Goal: Task Accomplishment & Management: Manage account settings

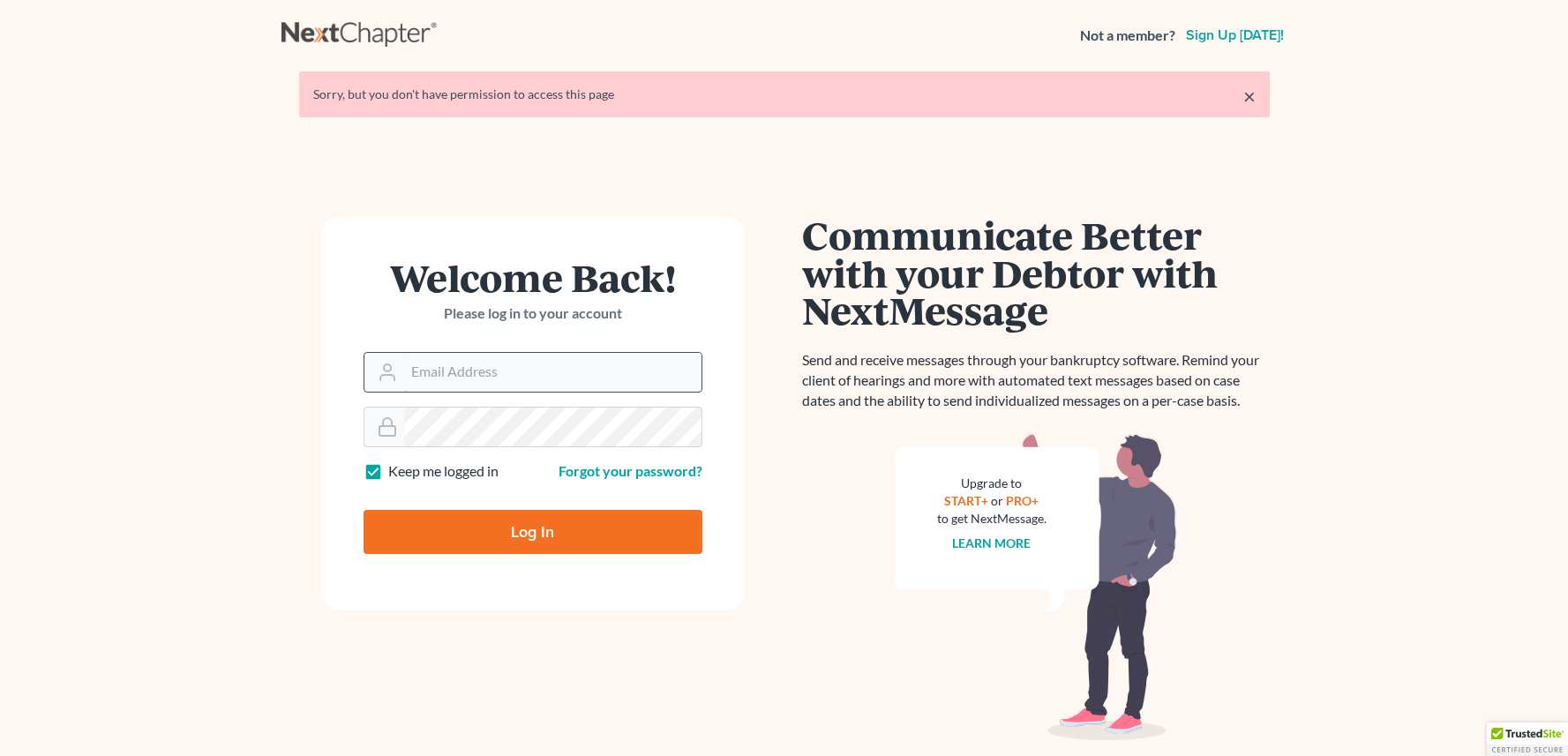
click at [517, 358] on input "Email Address" at bounding box center [553, 372] width 298 height 39
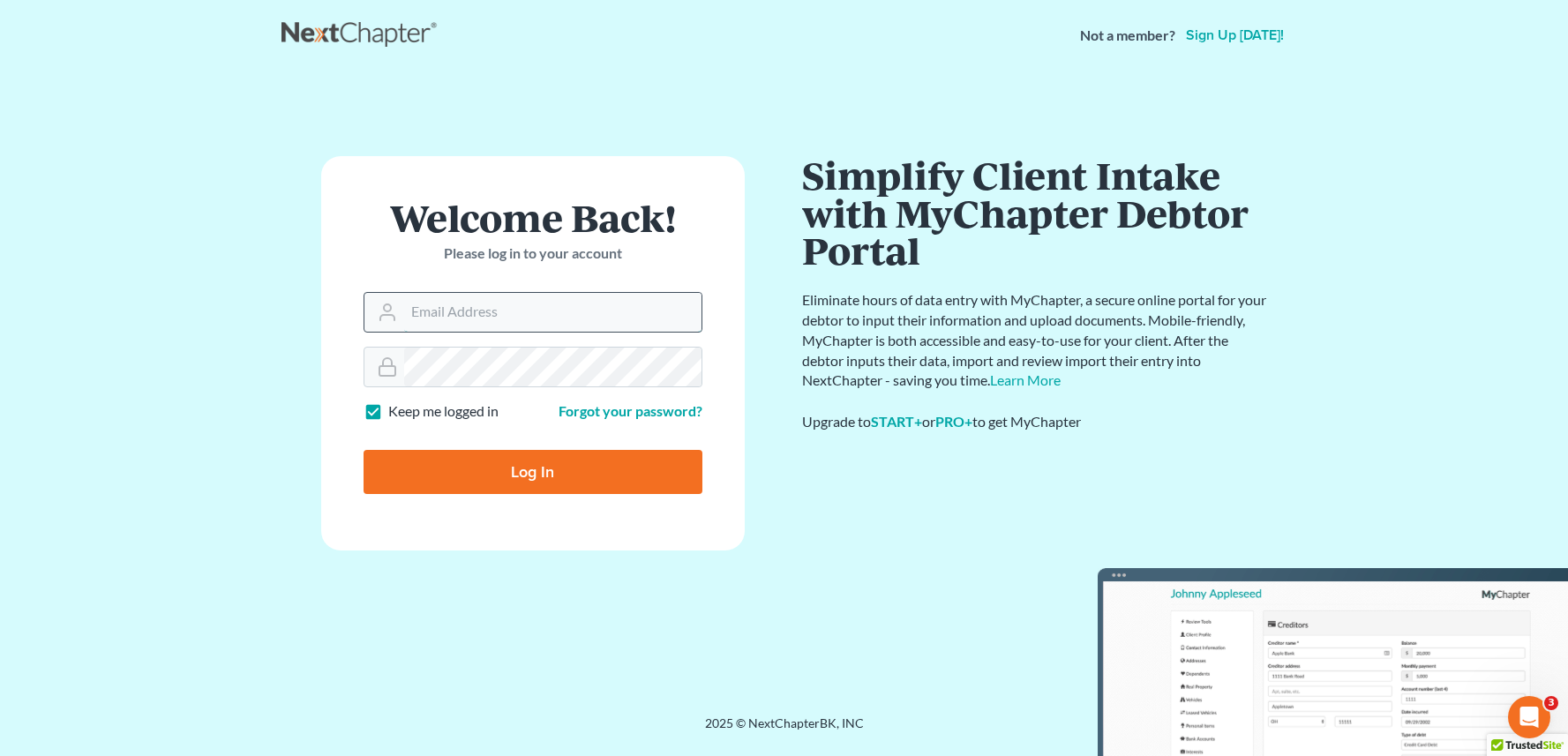
type input "[EMAIL_ADDRESS][DOMAIN_NAME]"
click at [484, 464] on input "Log In" at bounding box center [532, 472] width 339 height 44
type input "Thinking..."
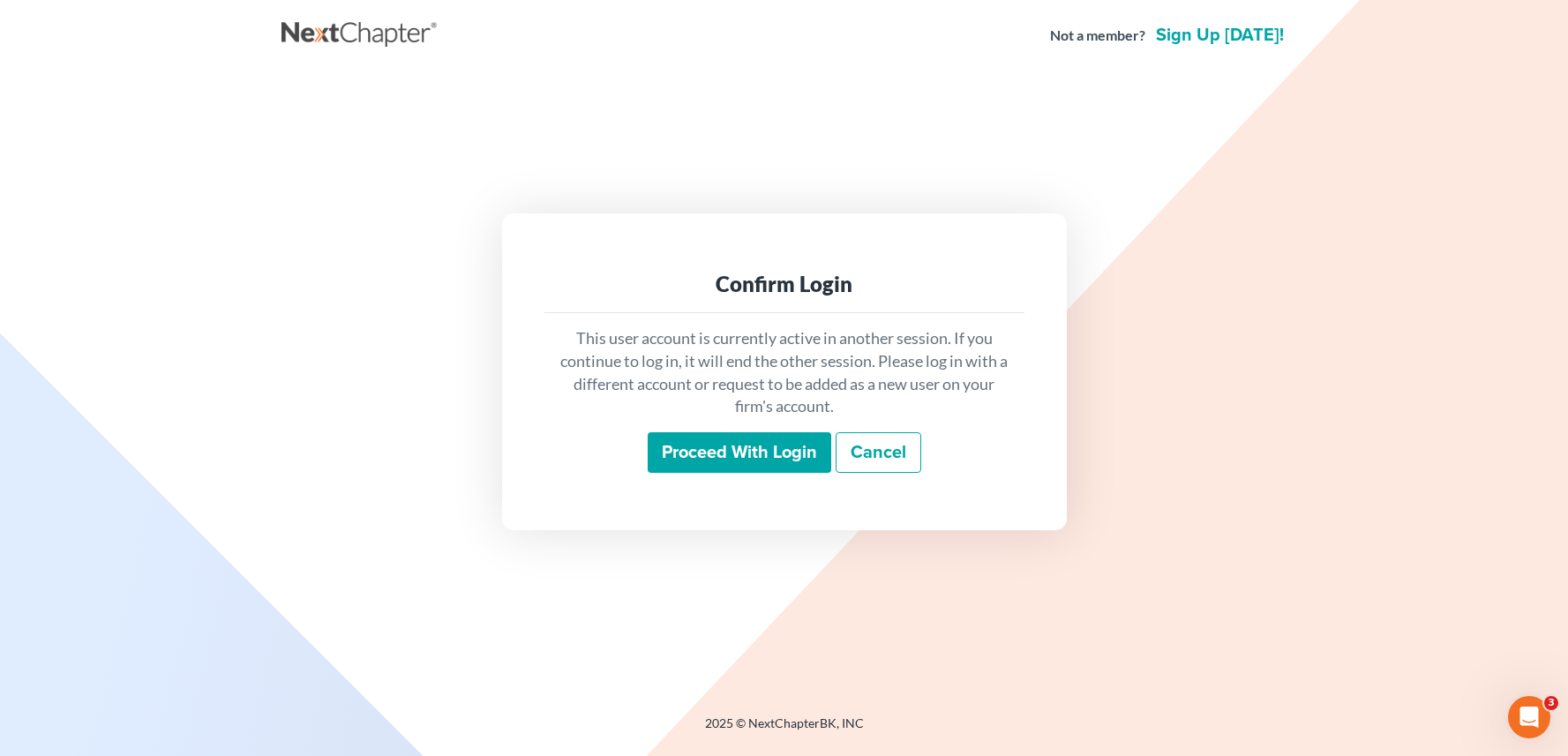
click at [774, 454] on input "Proceed with login" at bounding box center [739, 452] width 184 height 41
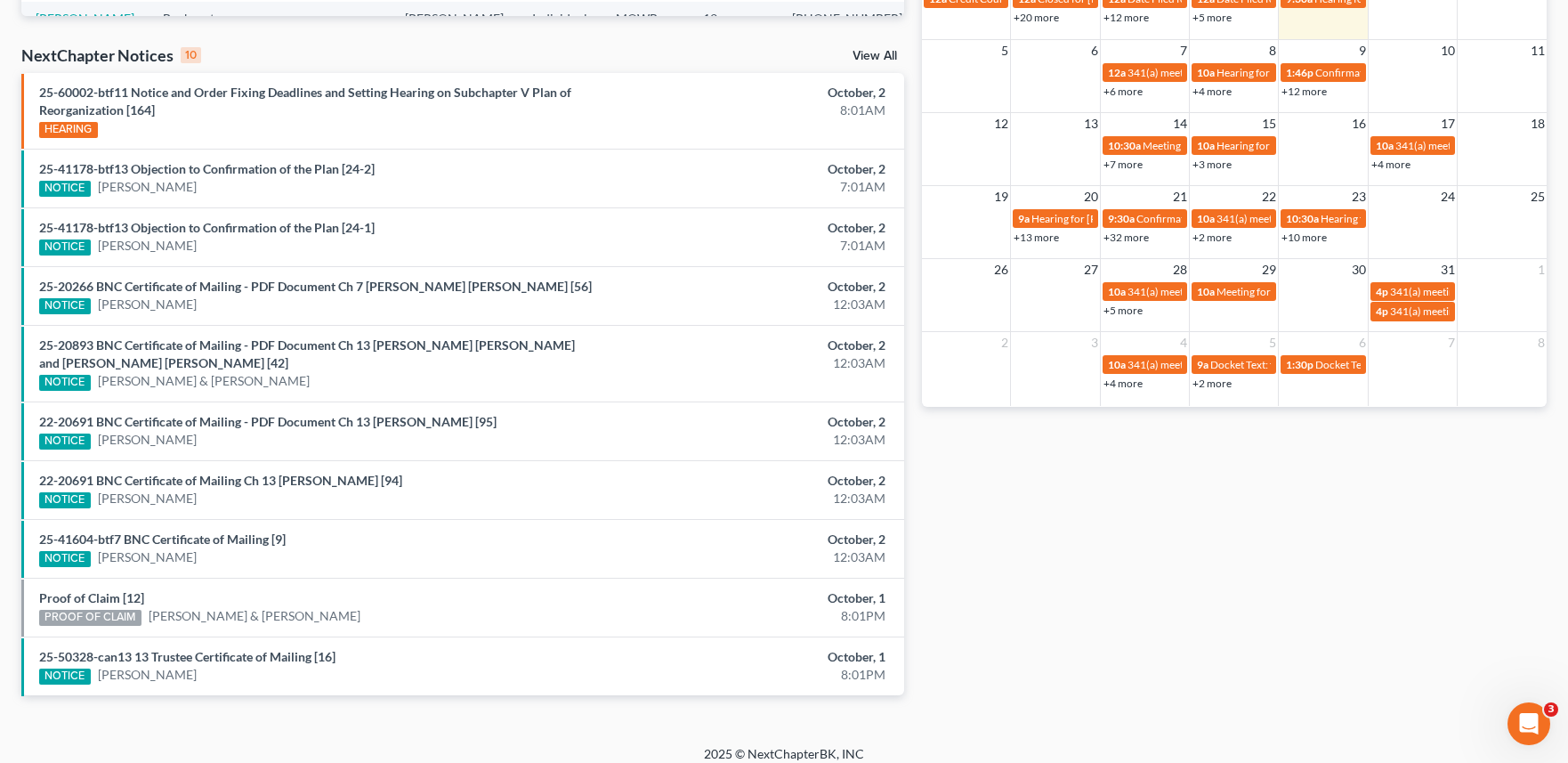
scroll to position [553, 0]
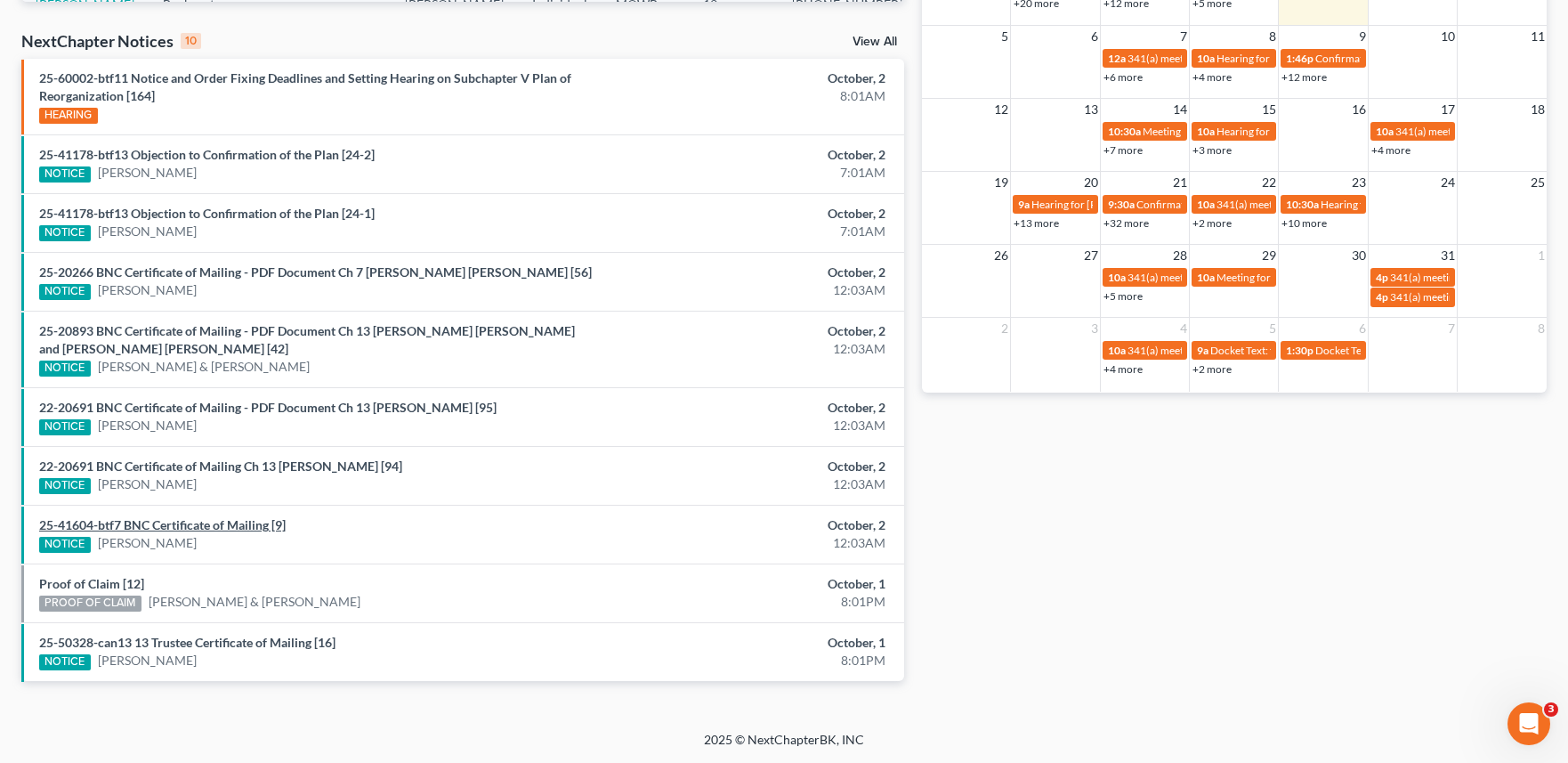
click at [258, 527] on link "25-41604-btf7 BNC Certificate of Mailing [9]" at bounding box center [162, 525] width 247 height 16
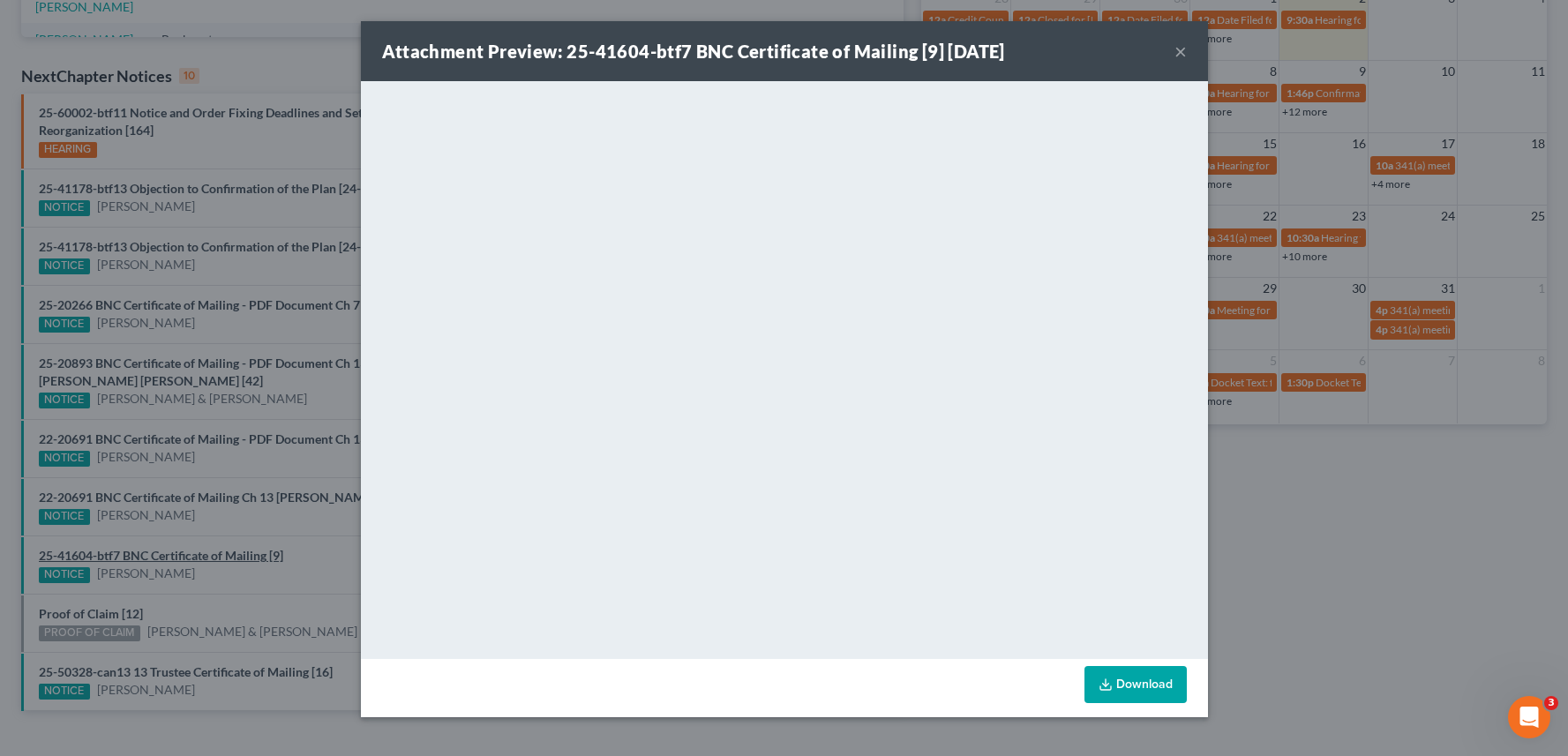
scroll to position [181, 0]
click at [1178, 45] on button "×" at bounding box center [1180, 51] width 13 height 21
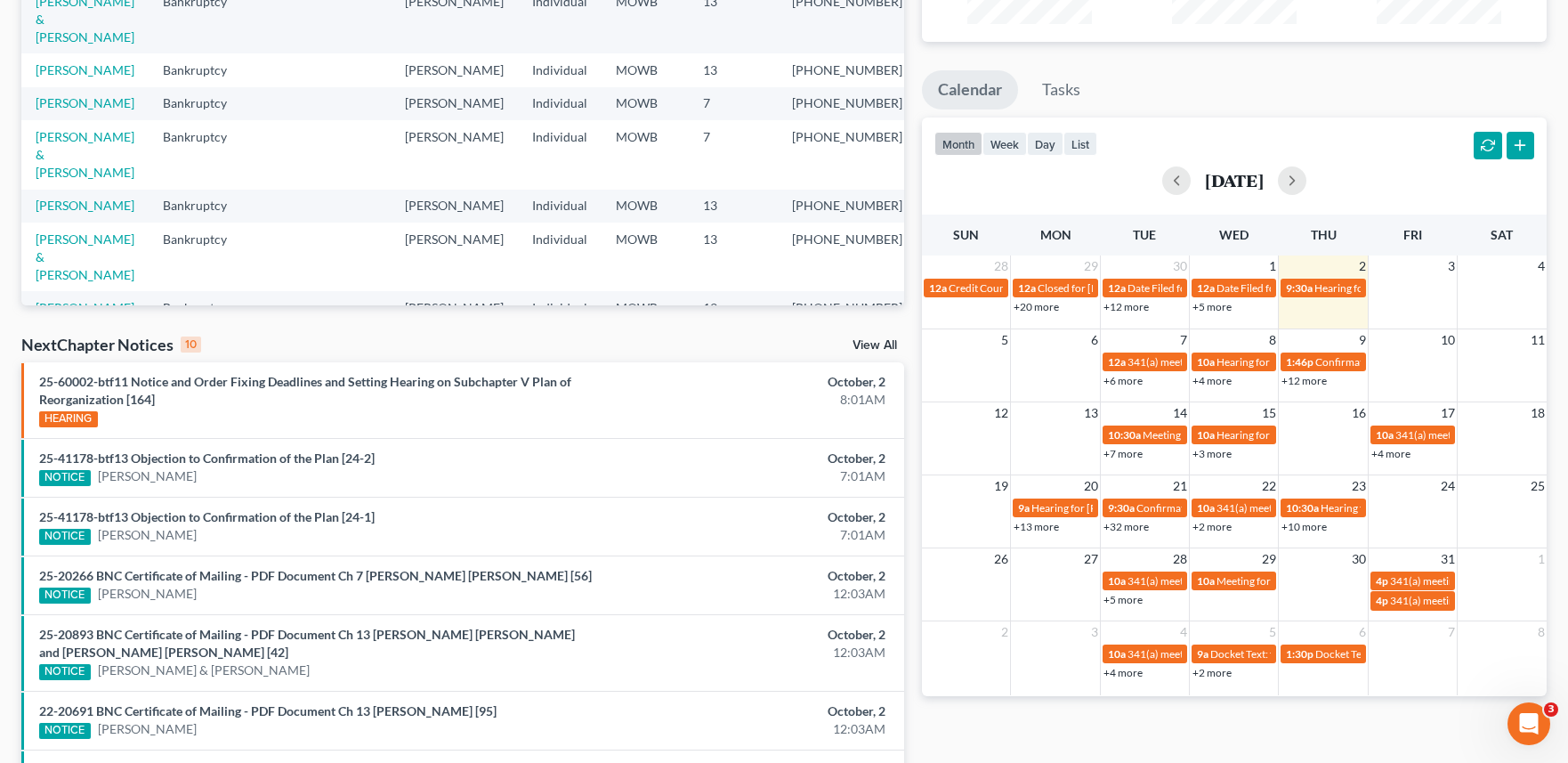
scroll to position [242, 0]
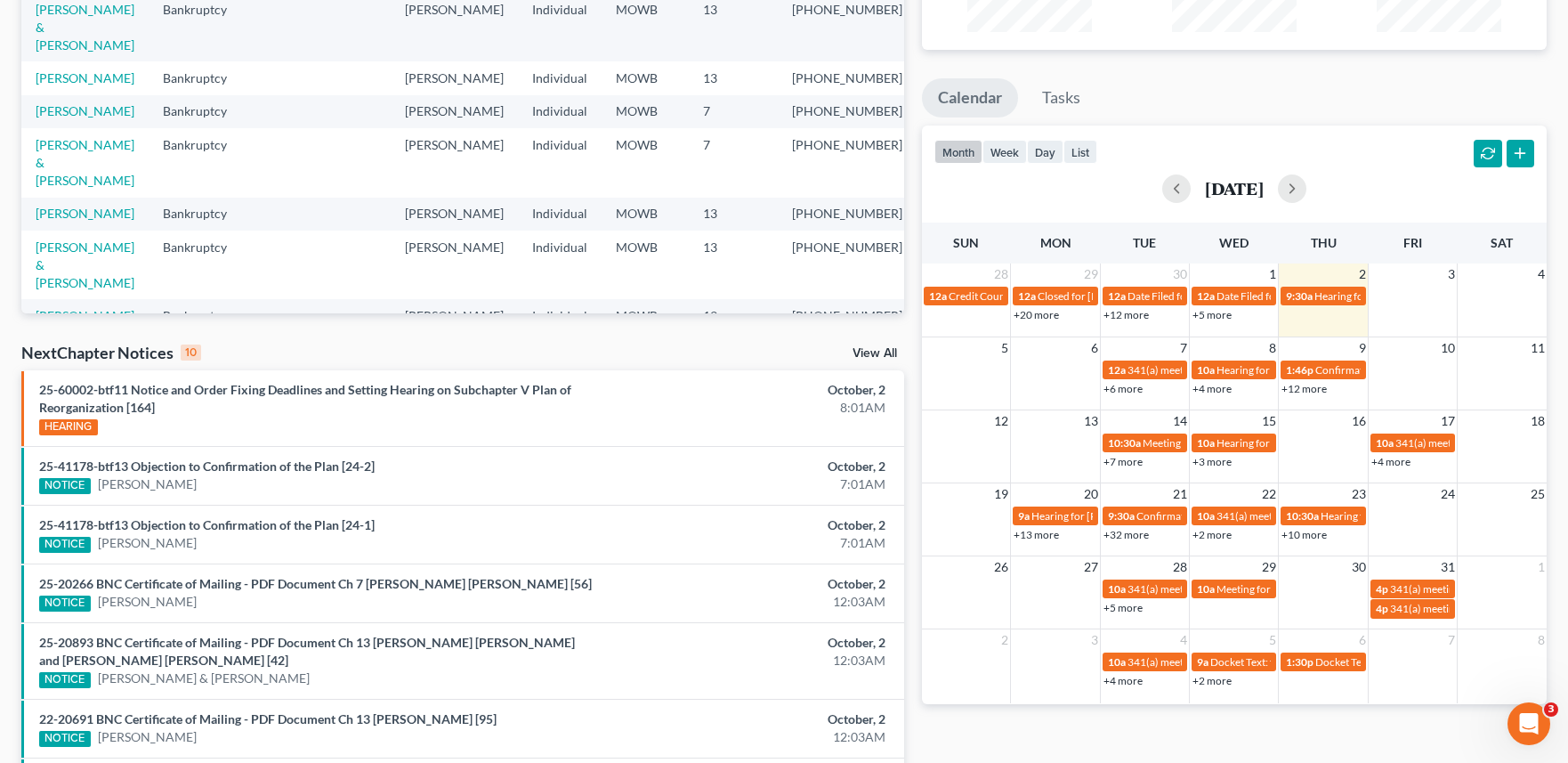
click at [879, 344] on div "NextChapter Notices 10 View All" at bounding box center [463, 356] width 883 height 28
click at [880, 351] on link "View All" at bounding box center [875, 353] width 45 height 13
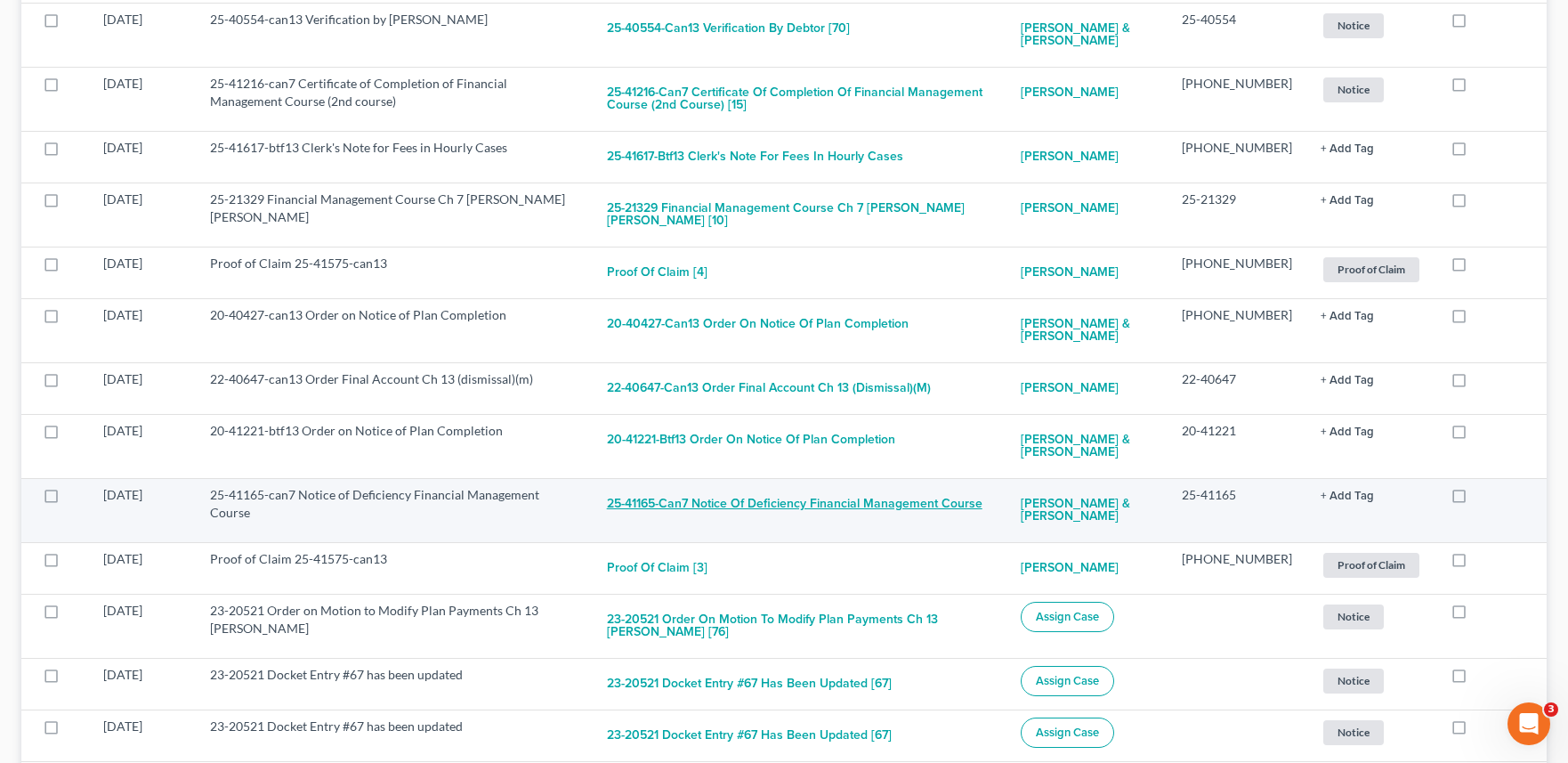
scroll to position [3527, 0]
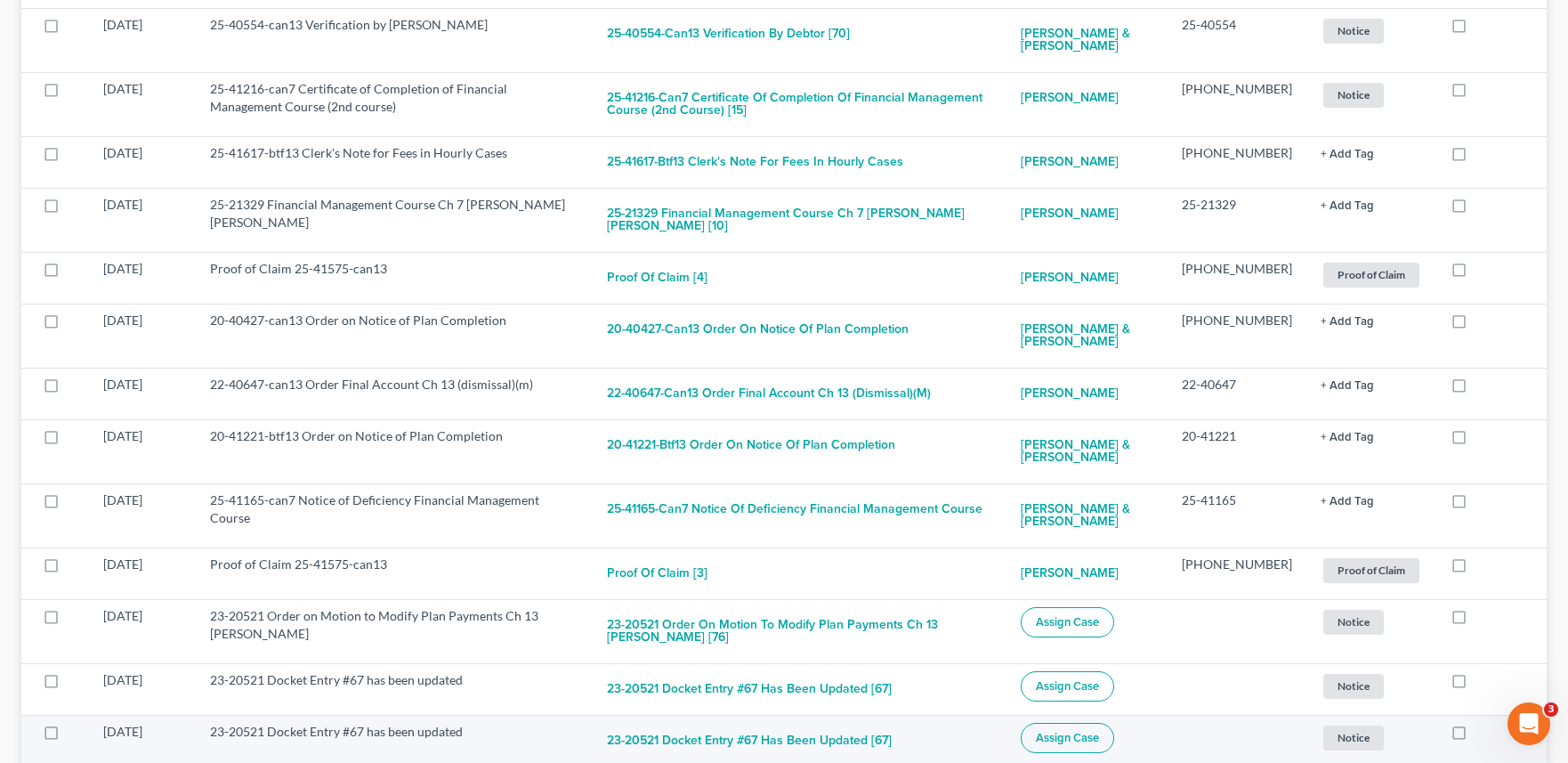
click at [439, 725] on td "23-20521 Docket Entry #67 has been updated" at bounding box center [394, 740] width 397 height 52
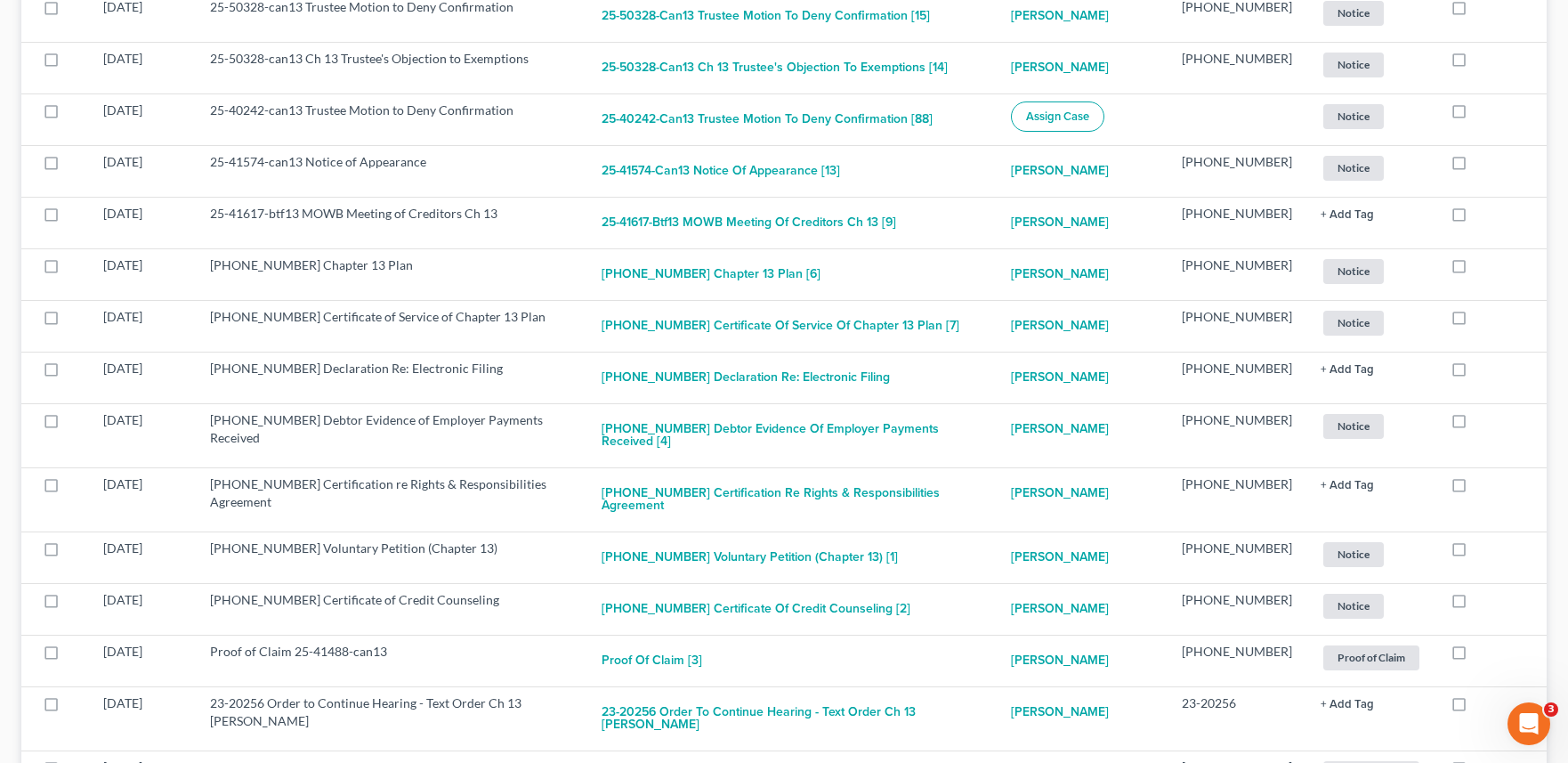
scroll to position [6128, 0]
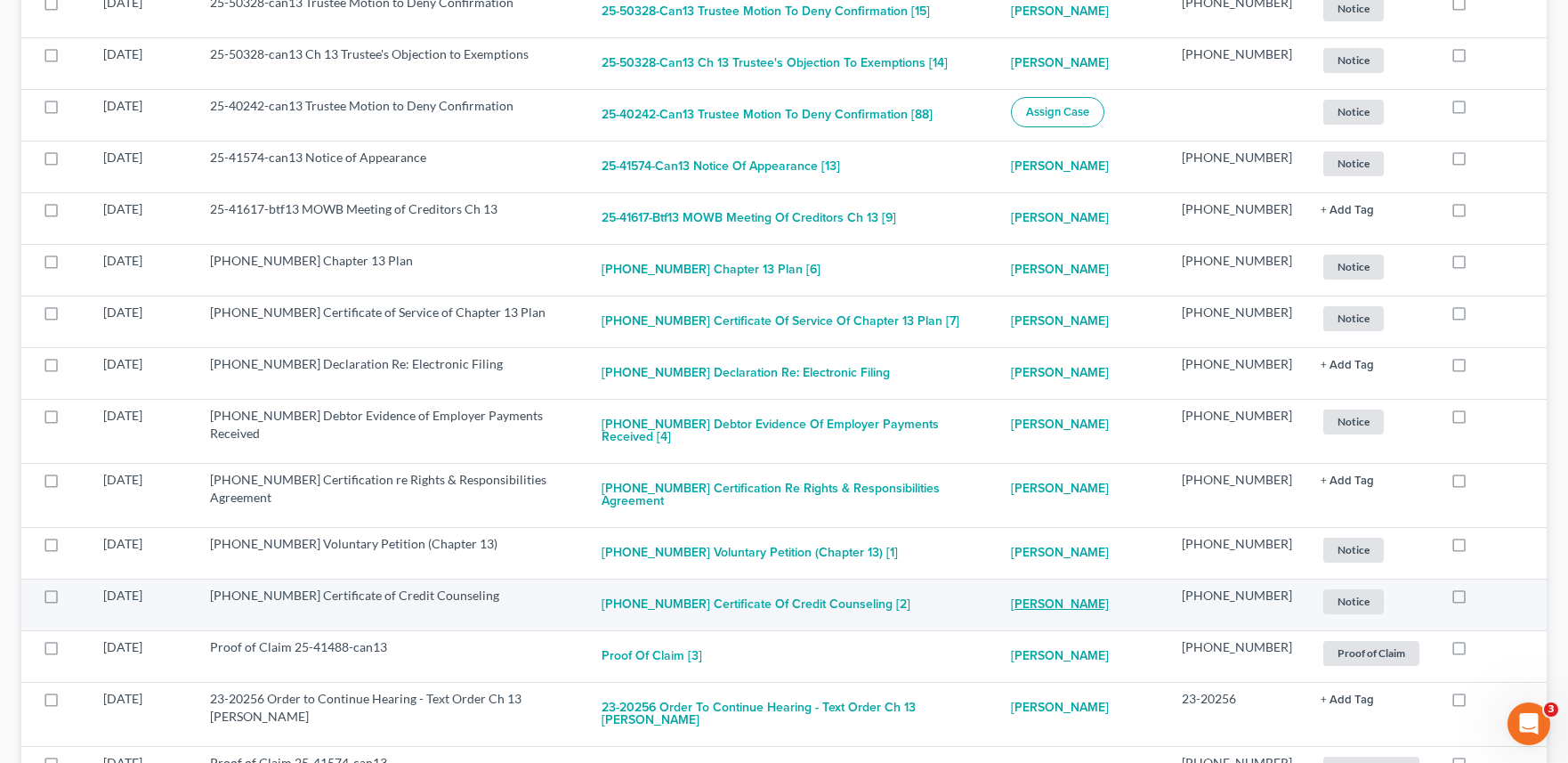
click at [1109, 587] on link "[PERSON_NAME]" at bounding box center [1059, 604] width 97 height 36
select select "1"
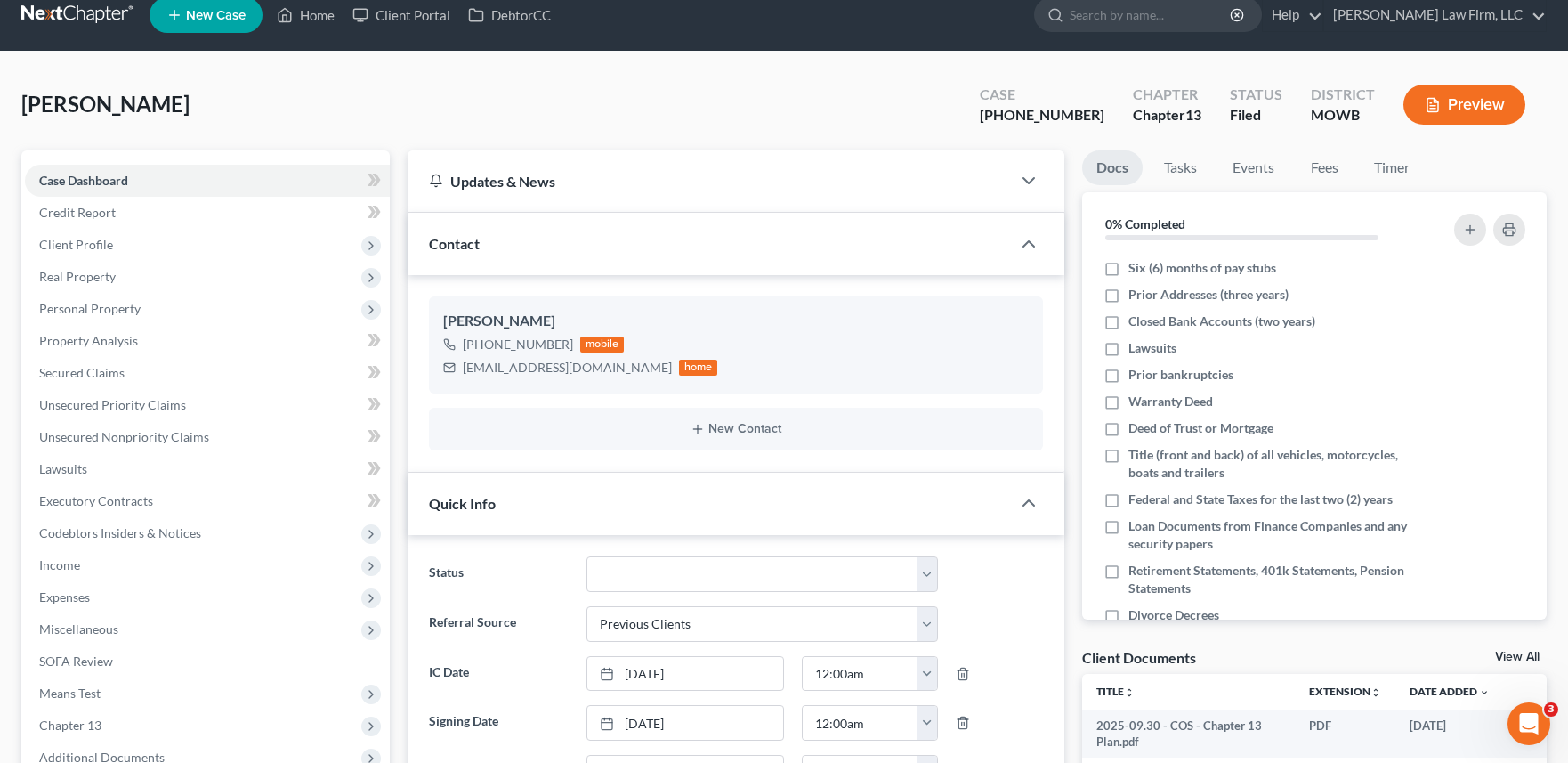
scroll to position [16, 0]
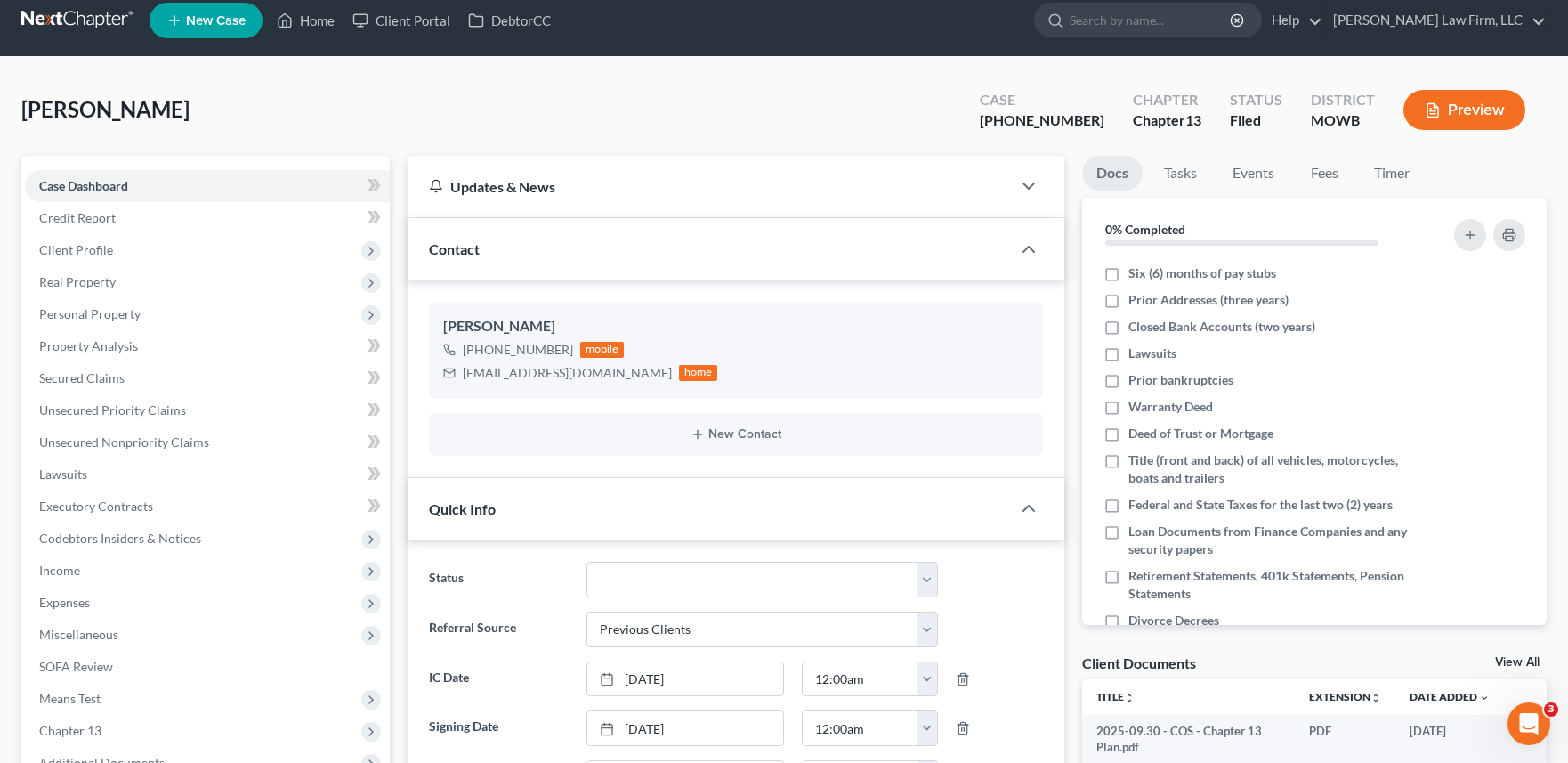
click at [698, 189] on div "Updates & News" at bounding box center [709, 186] width 561 height 19
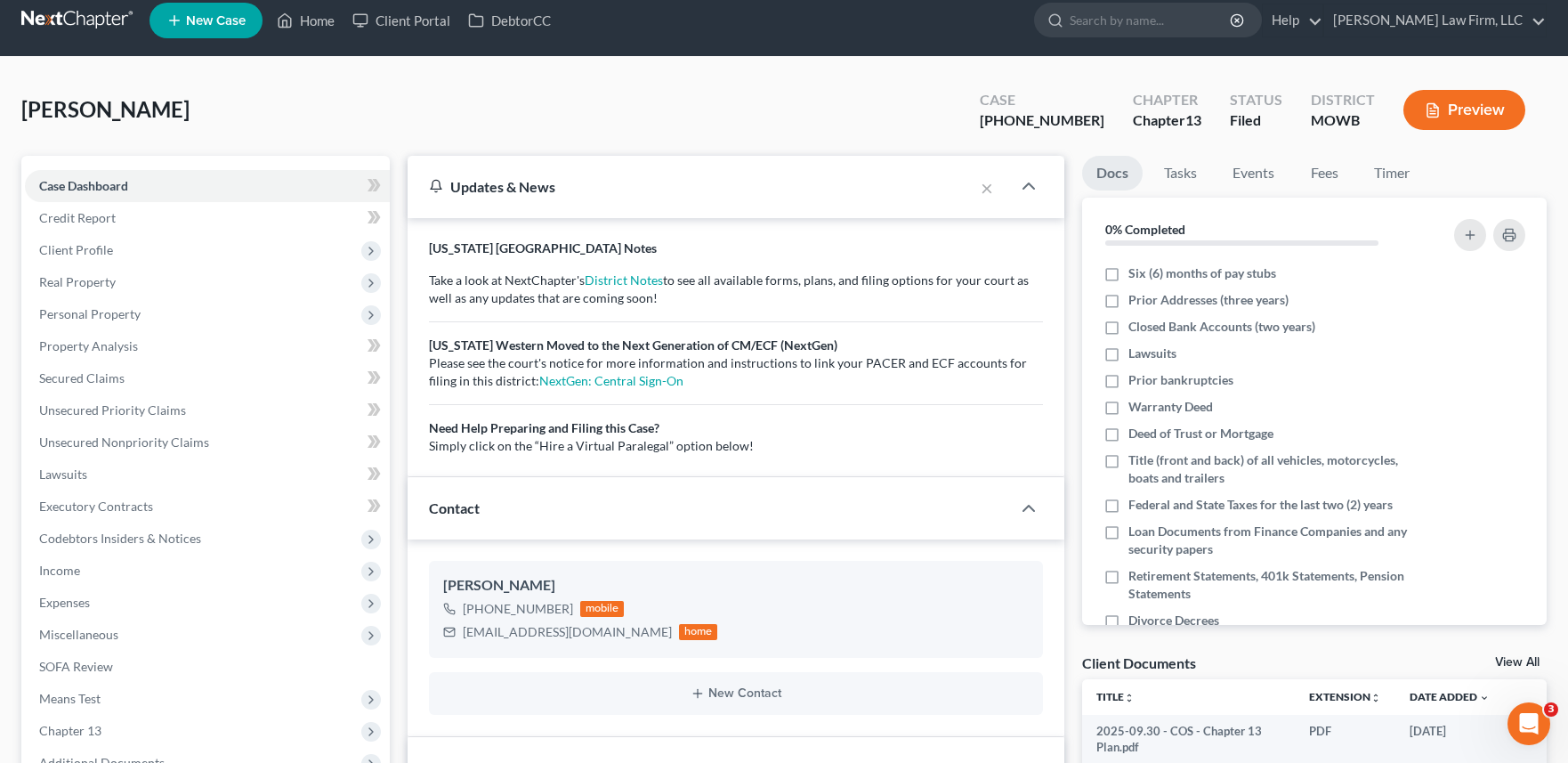
click at [683, 165] on div "Updates & News" at bounding box center [691, 186] width 567 height 61
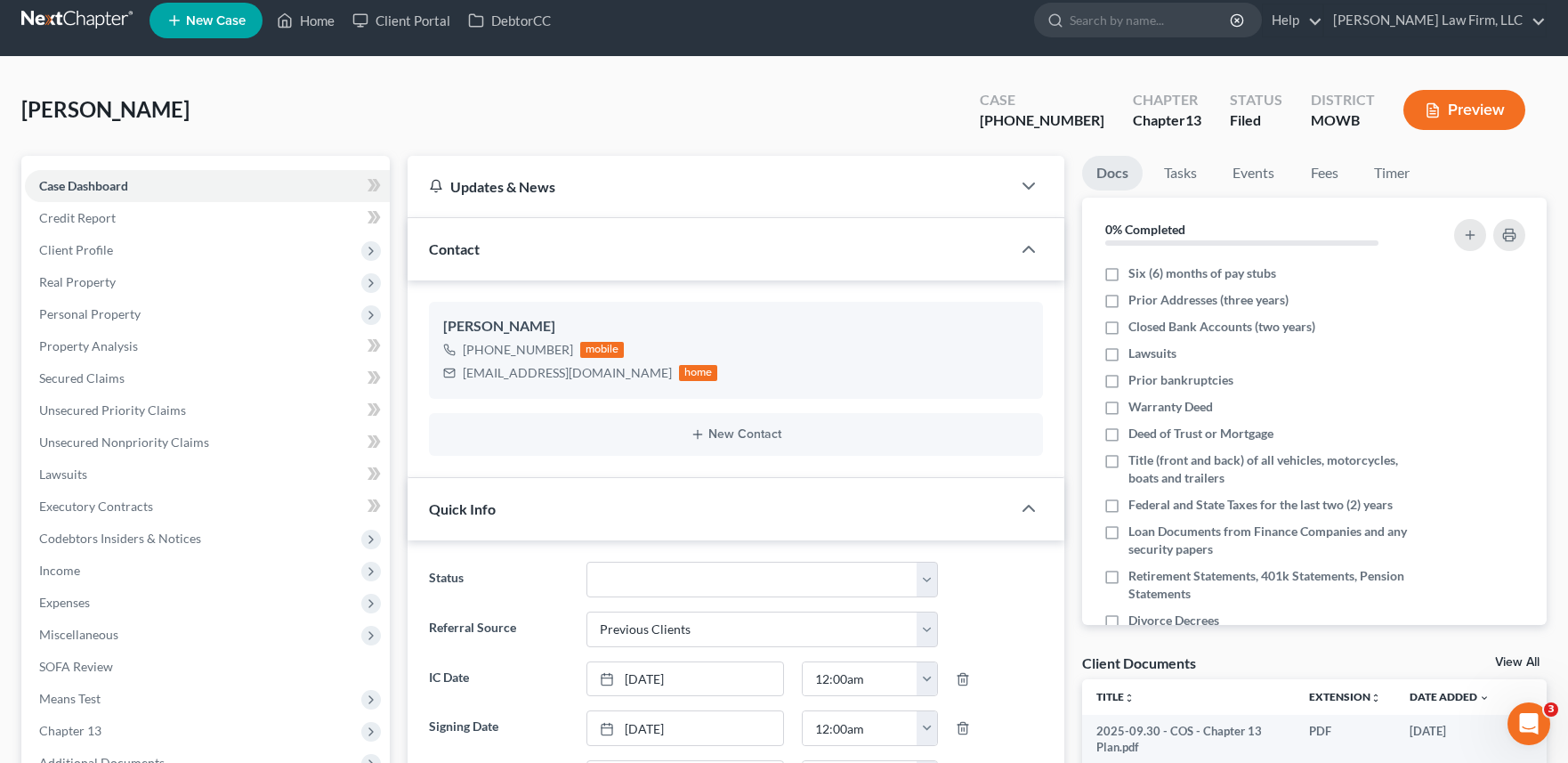
click at [688, 498] on div "Quick Info" at bounding box center [709, 508] width 604 height 61
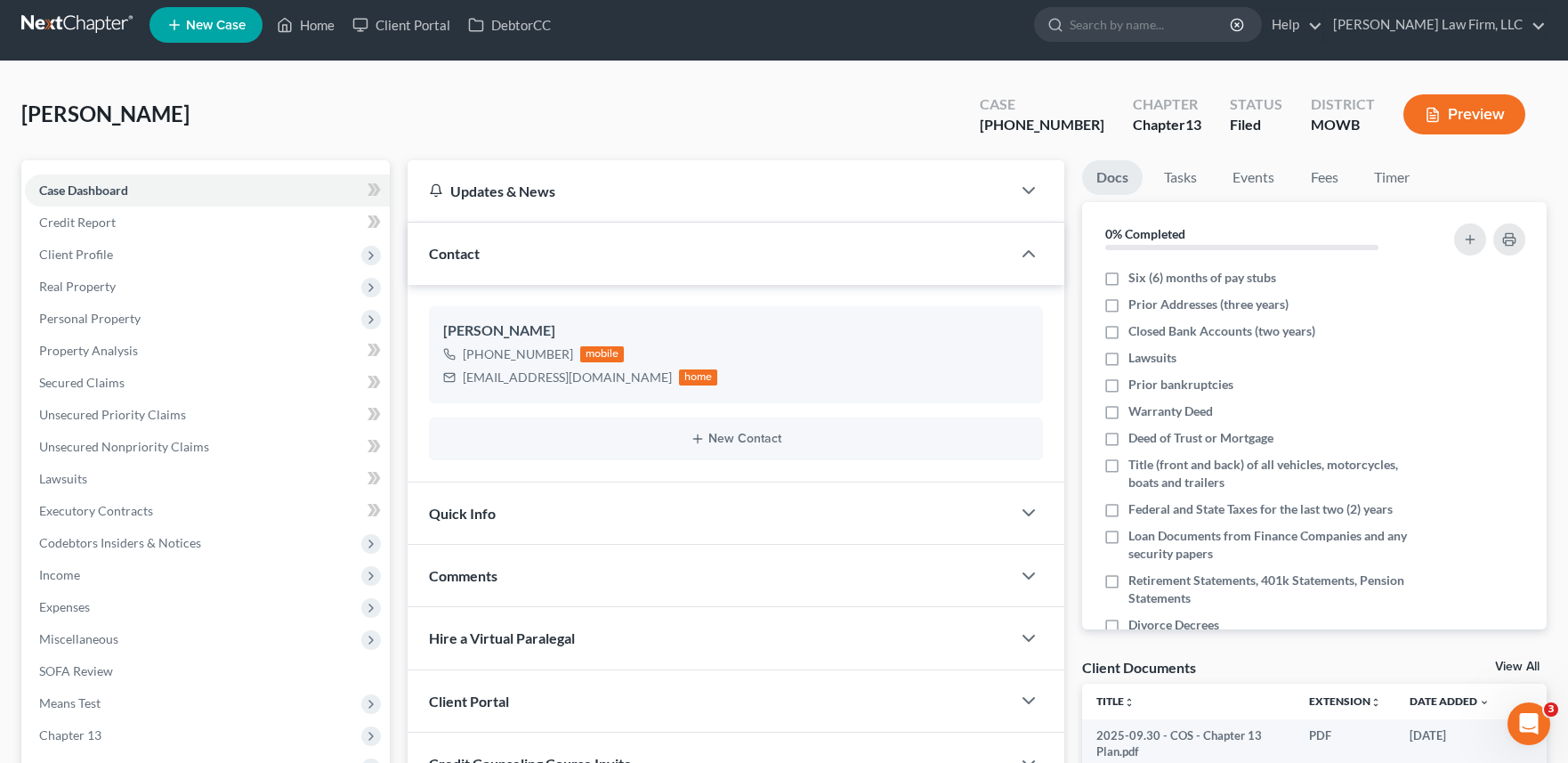
scroll to position [0, 0]
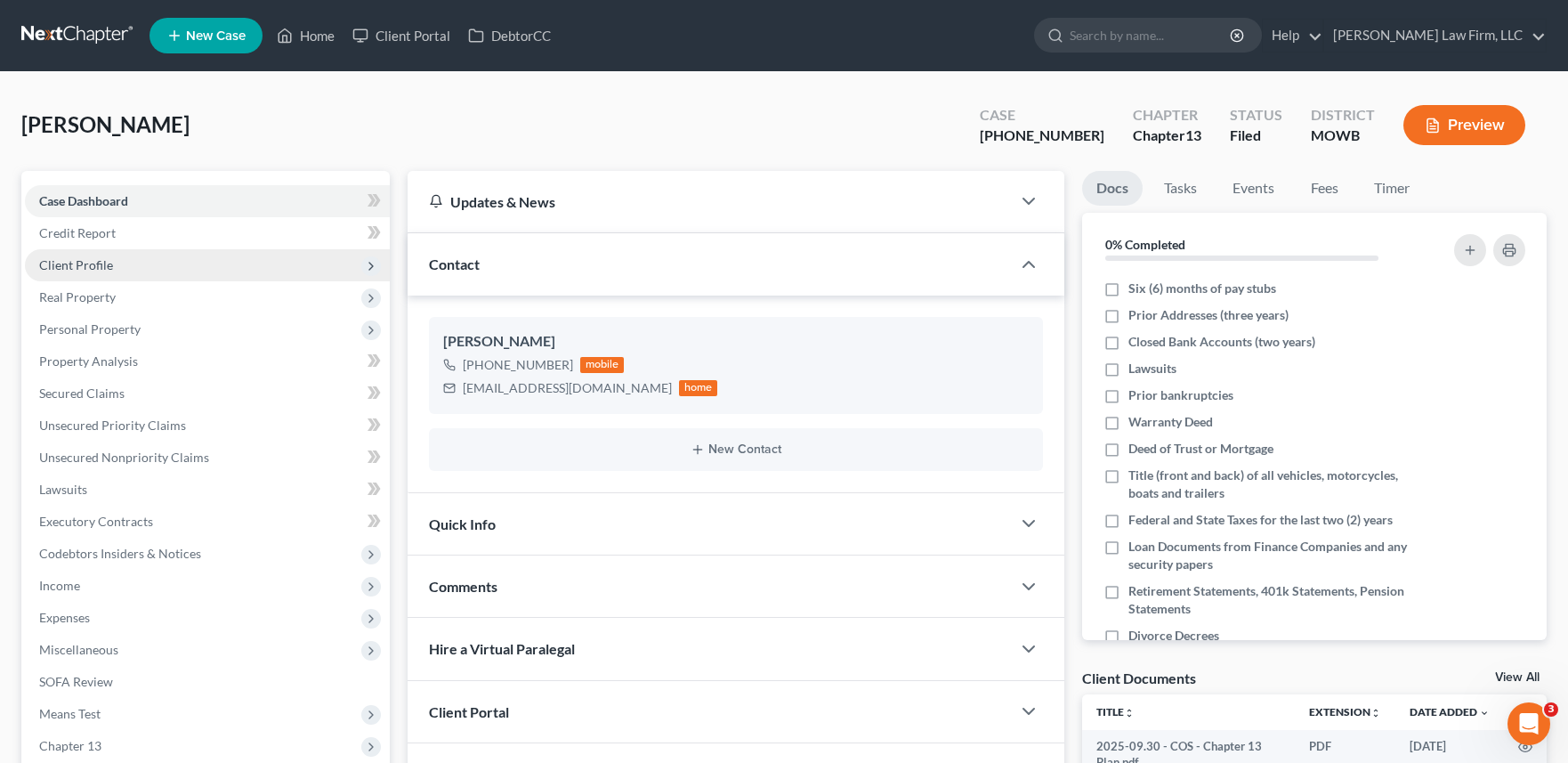
click at [155, 266] on span "Client Profile" at bounding box center [208, 265] width 364 height 32
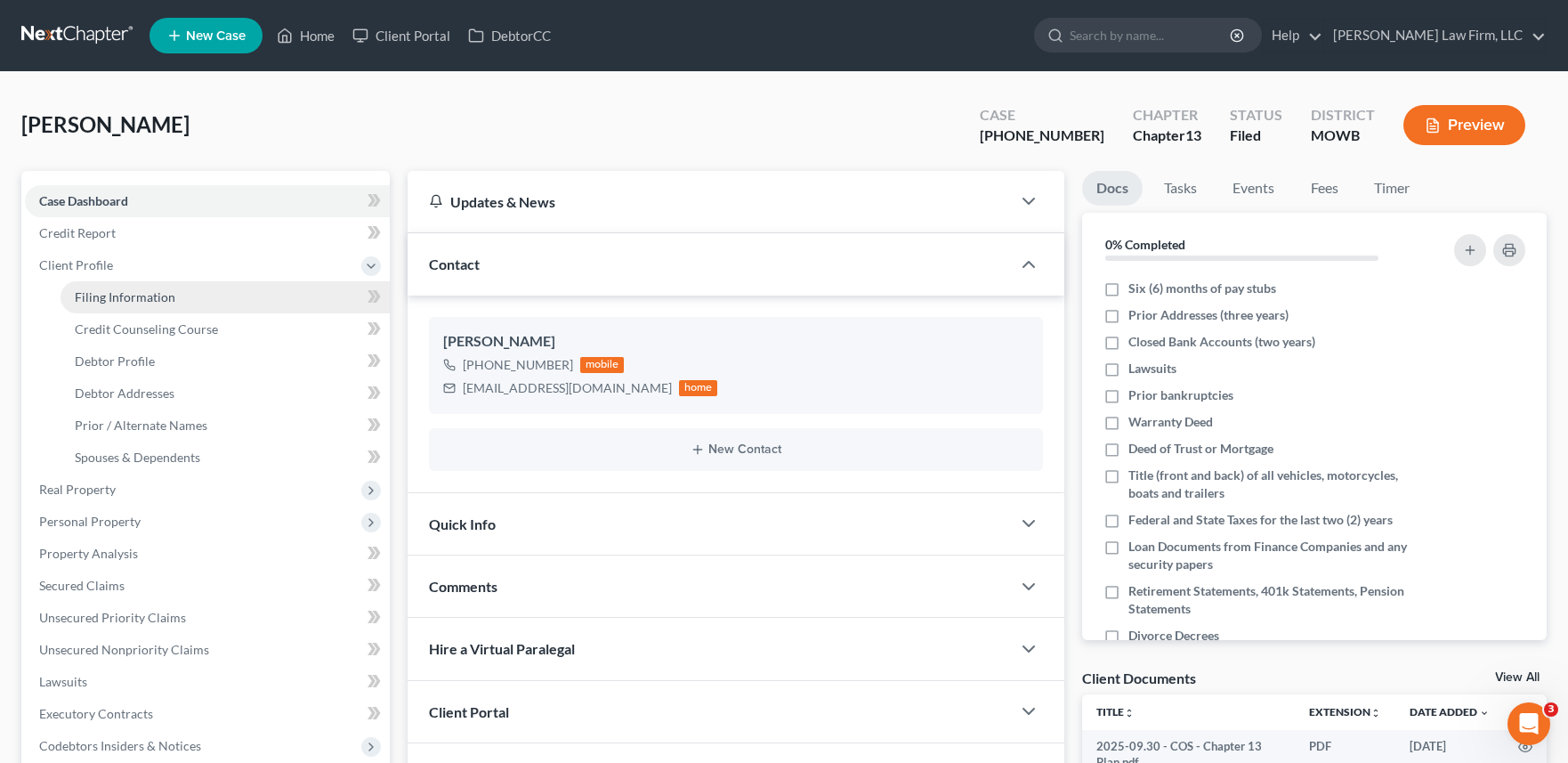
click at [186, 303] on link "Filing Information" at bounding box center [225, 297] width 329 height 32
select select "1"
select select "0"
select select "3"
select select "26"
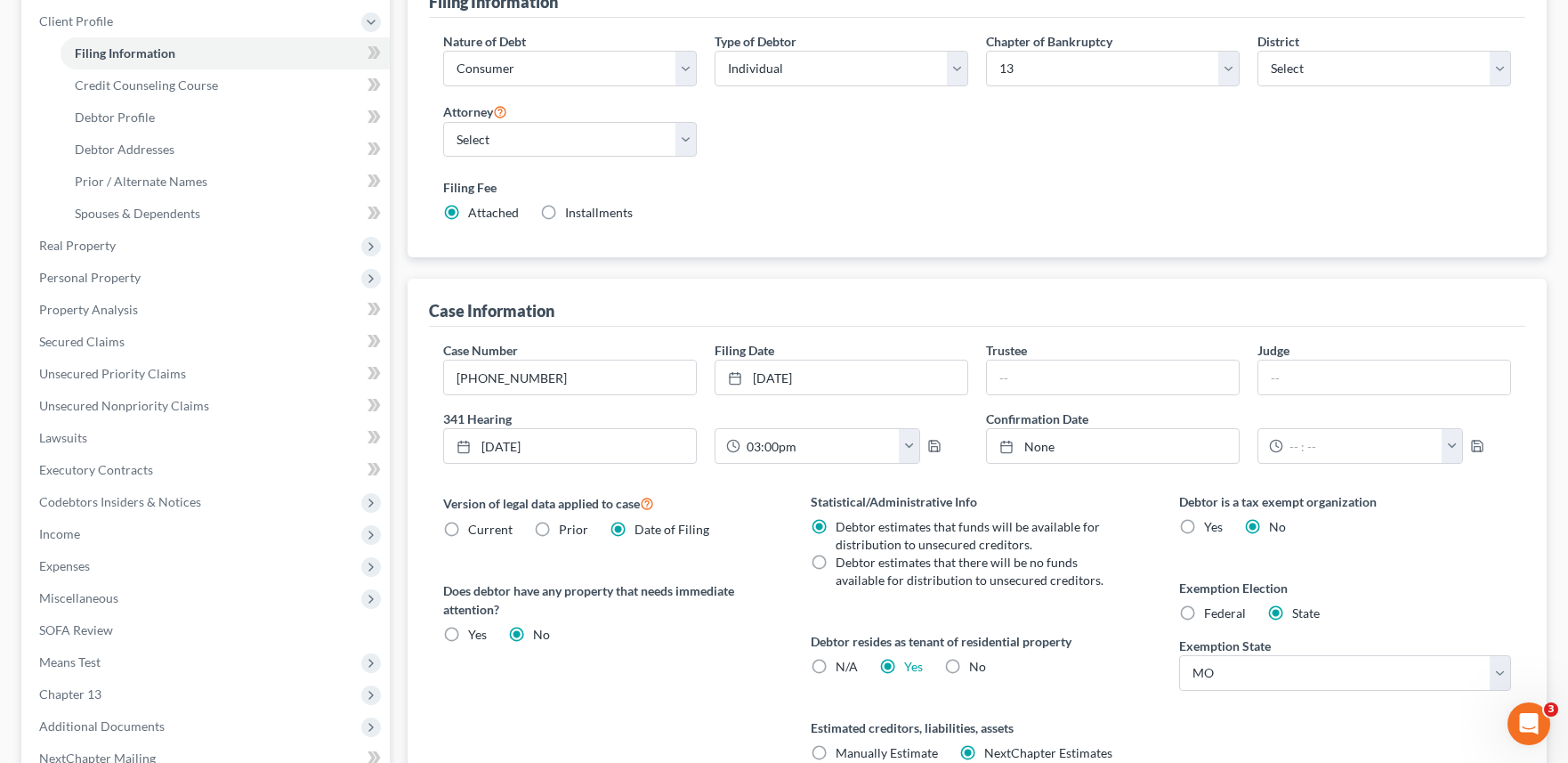
scroll to position [333, 0]
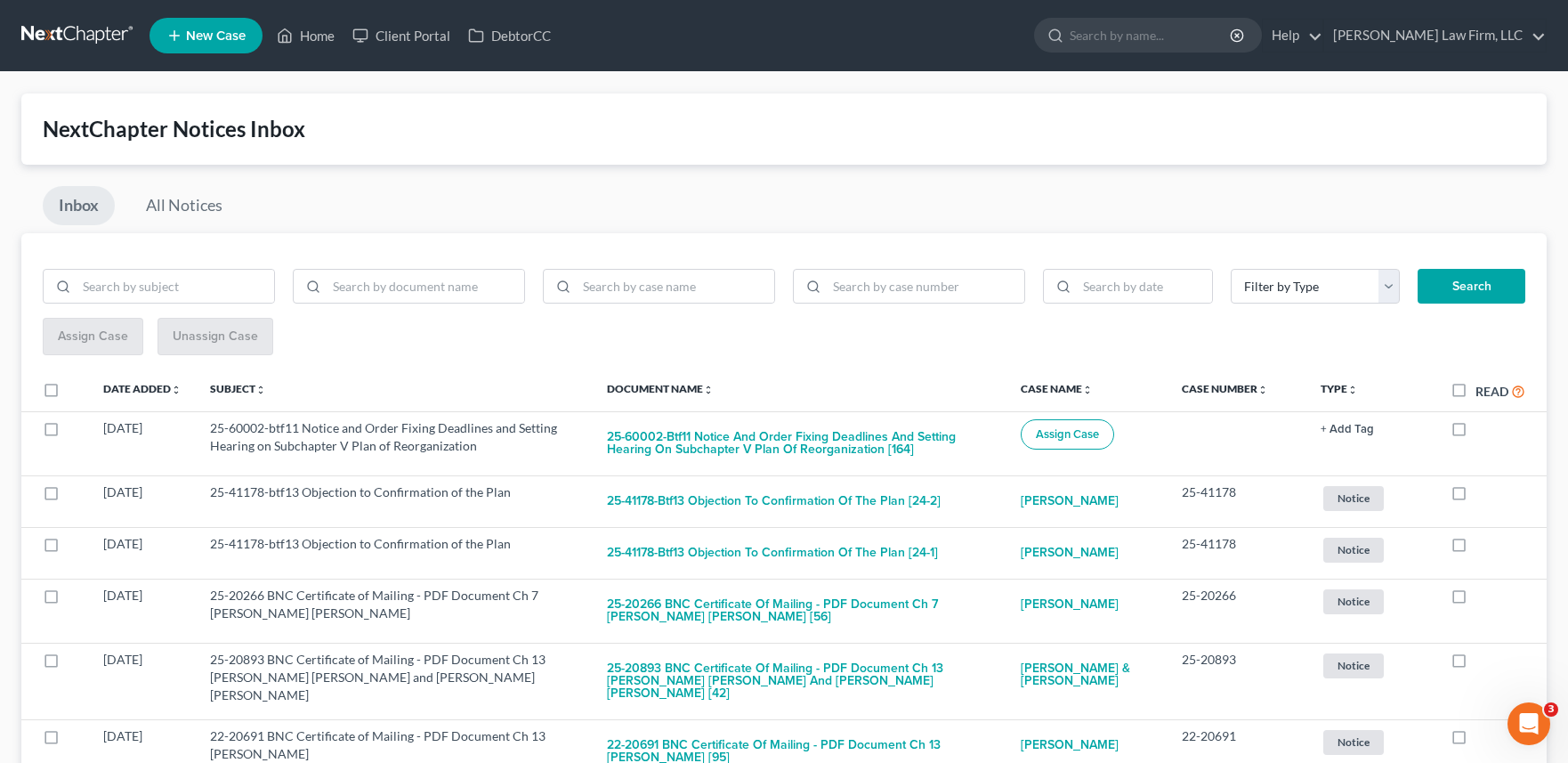
click at [80, 39] on link at bounding box center [78, 35] width 114 height 32
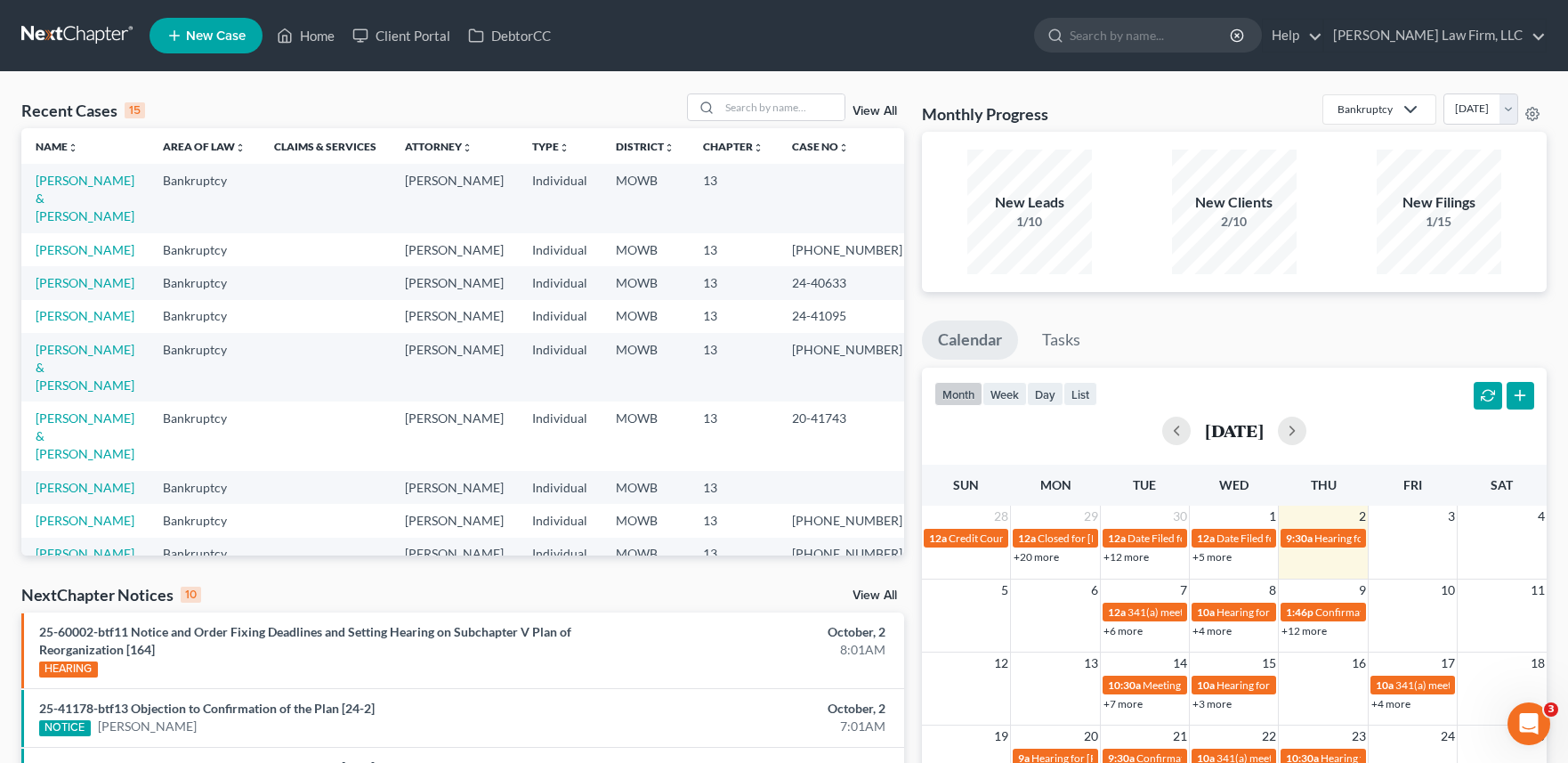
click at [234, 96] on div "Recent Cases 15 View All" at bounding box center [463, 111] width 883 height 35
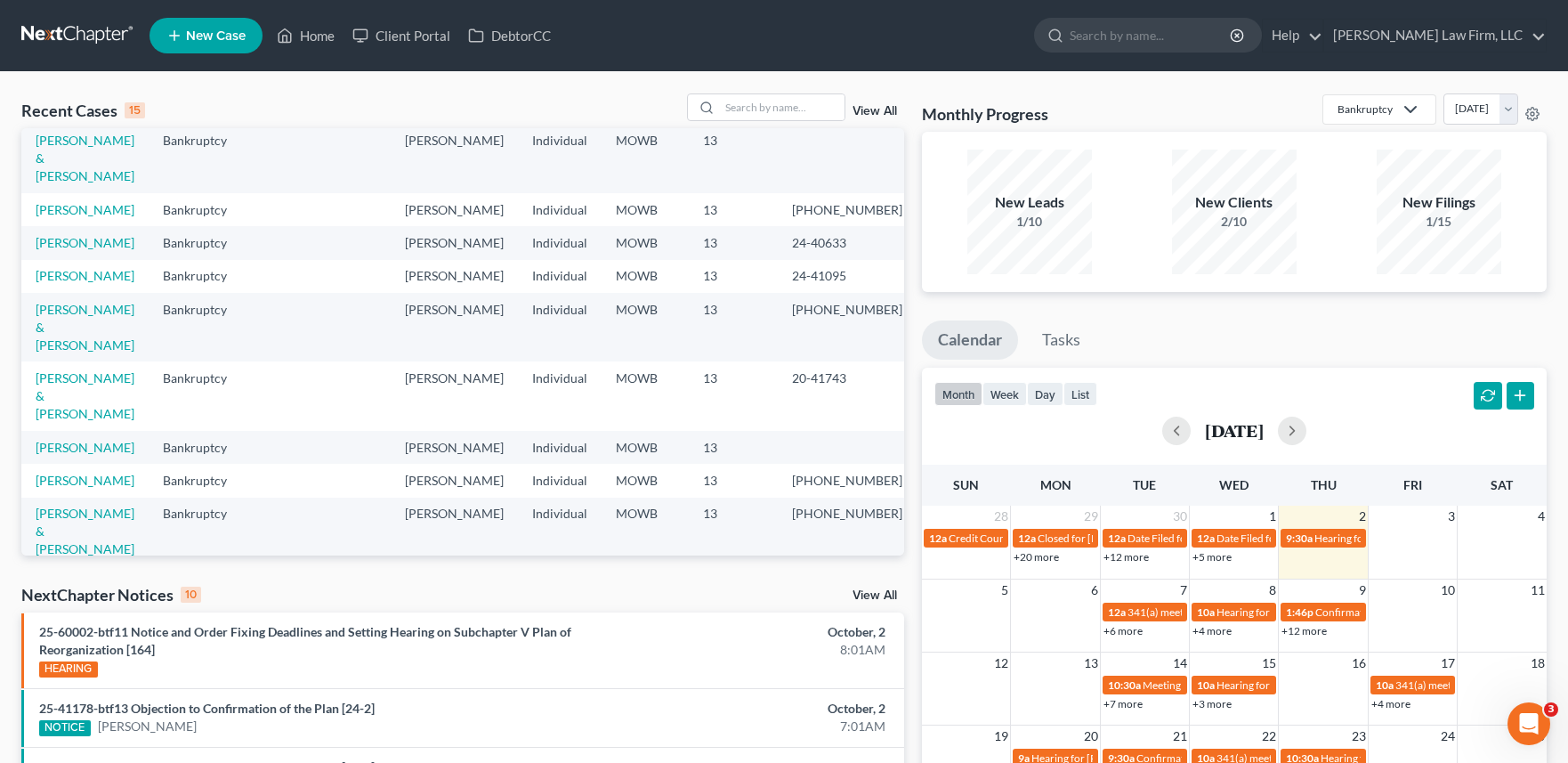
scroll to position [45, 0]
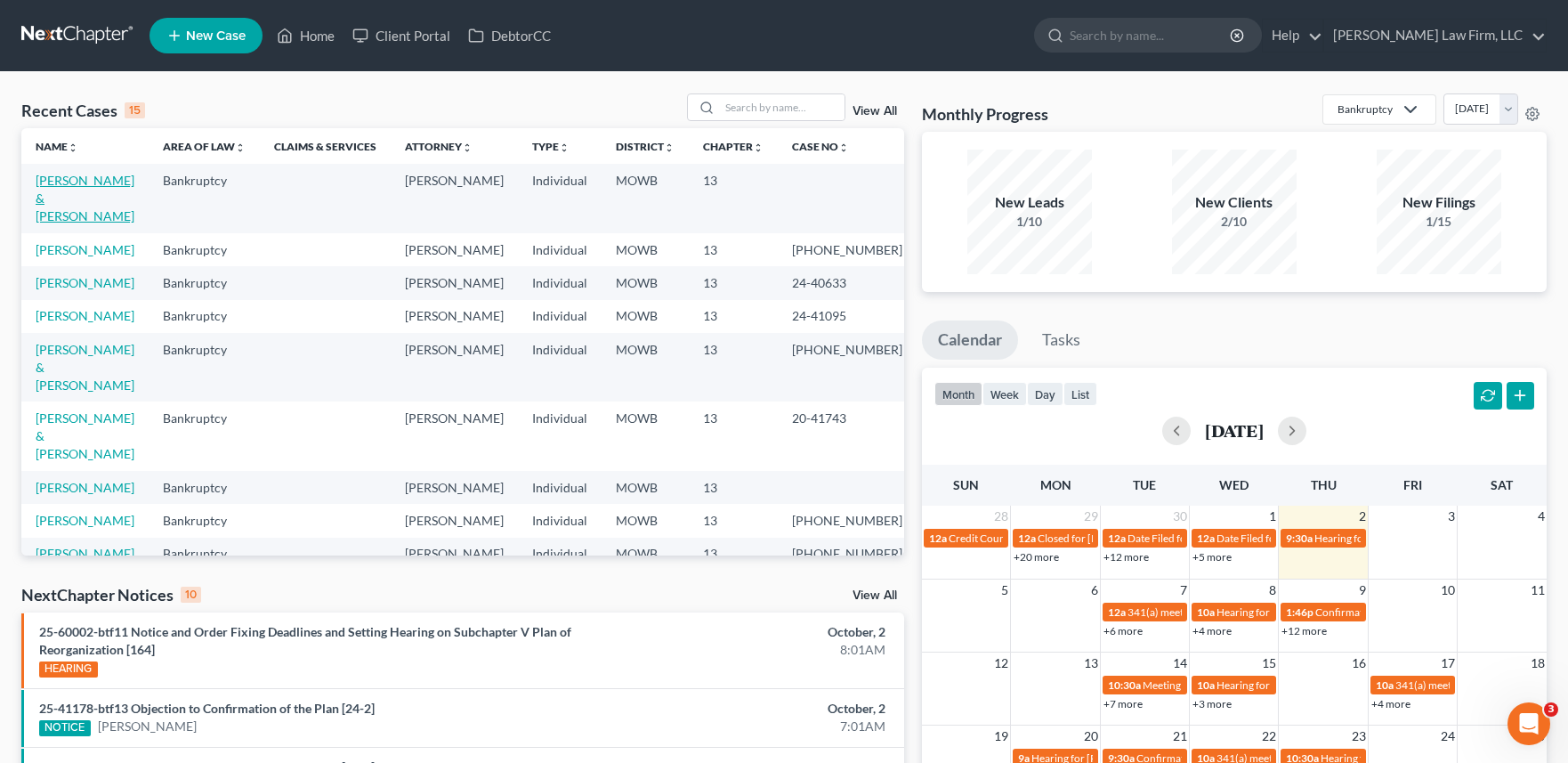
click at [75, 176] on link "[PERSON_NAME] & [PERSON_NAME]" at bounding box center [85, 198] width 98 height 51
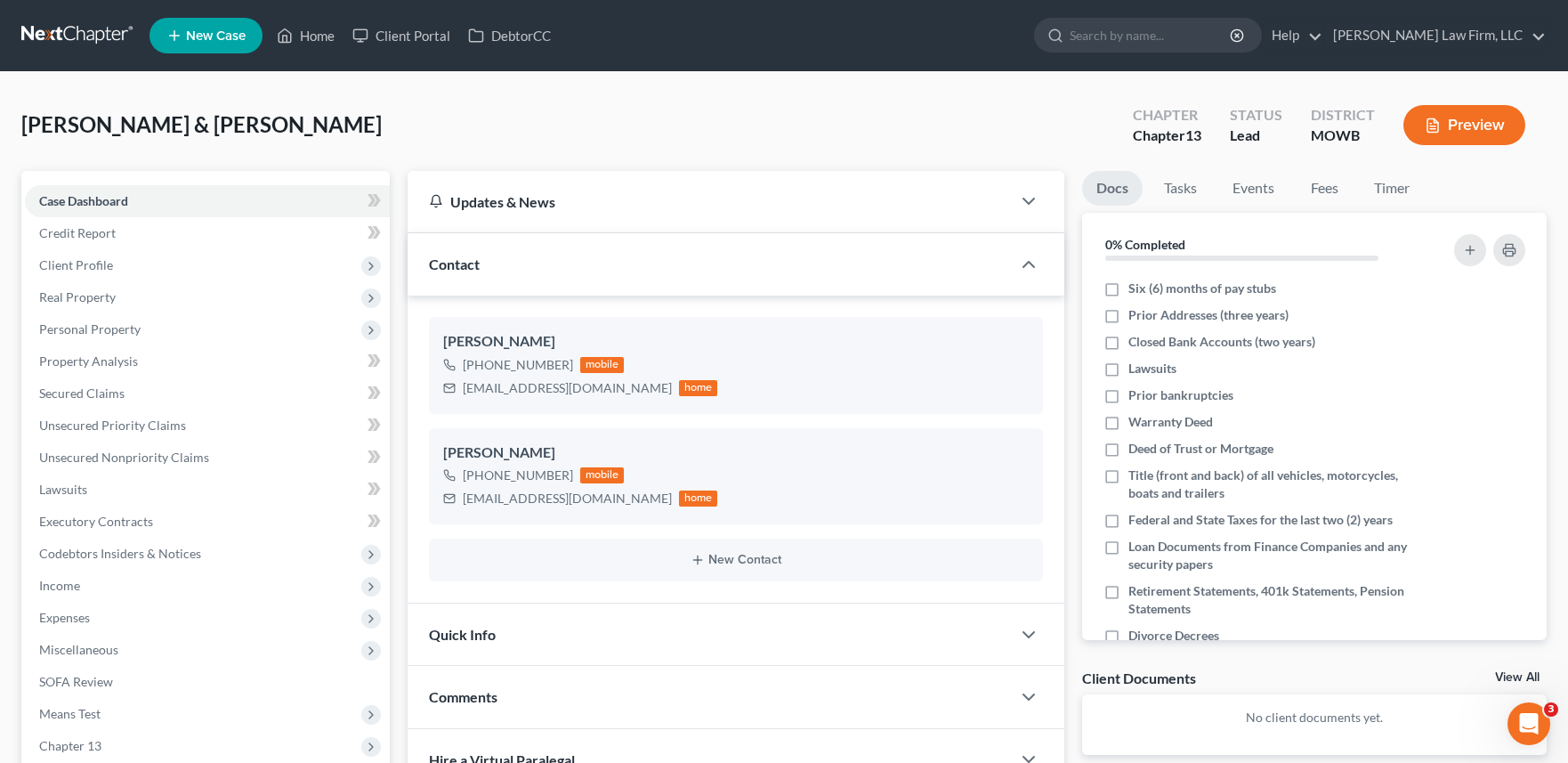
click at [1493, 126] on button "Preview" at bounding box center [1464, 125] width 122 height 40
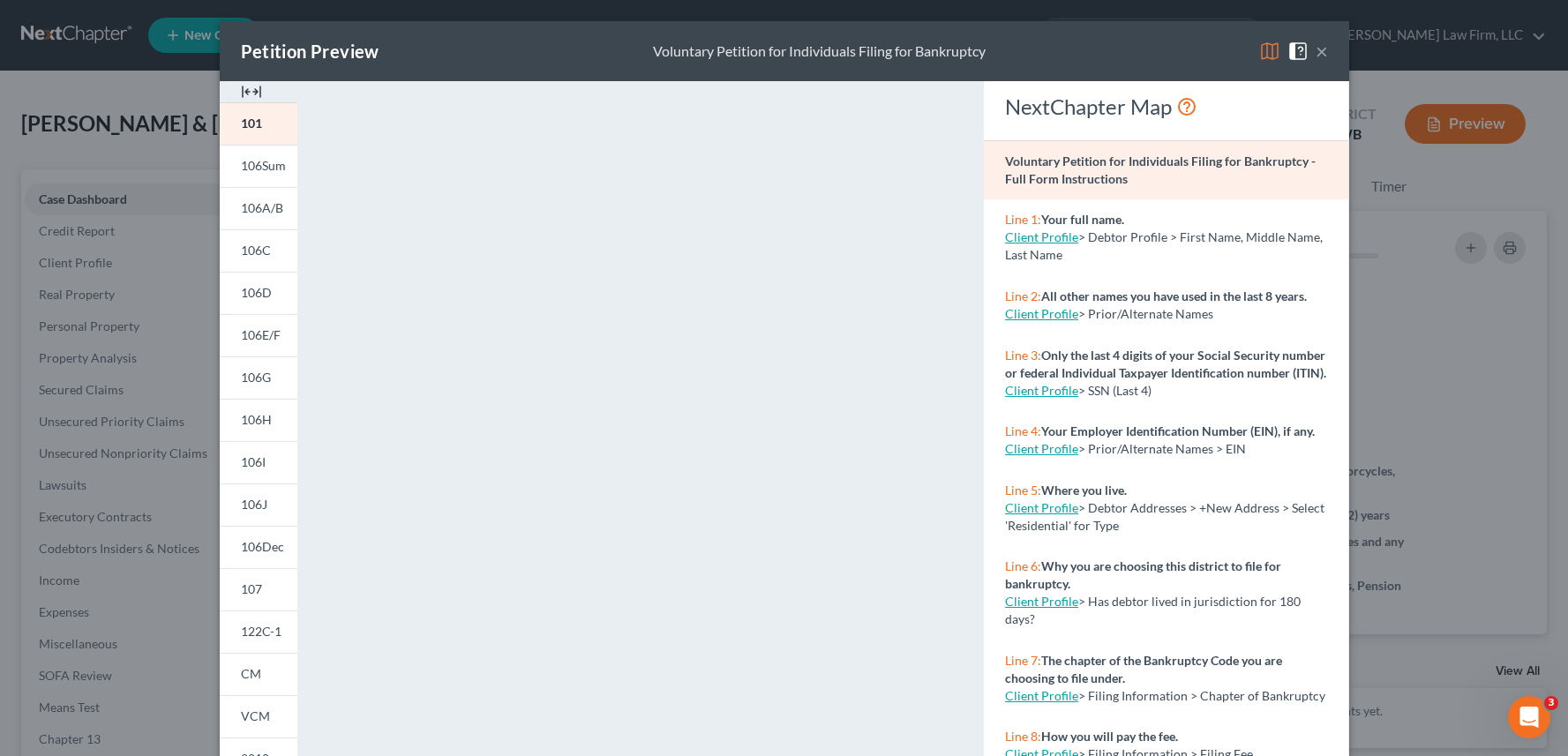
click at [1315, 45] on button "×" at bounding box center [1321, 51] width 13 height 21
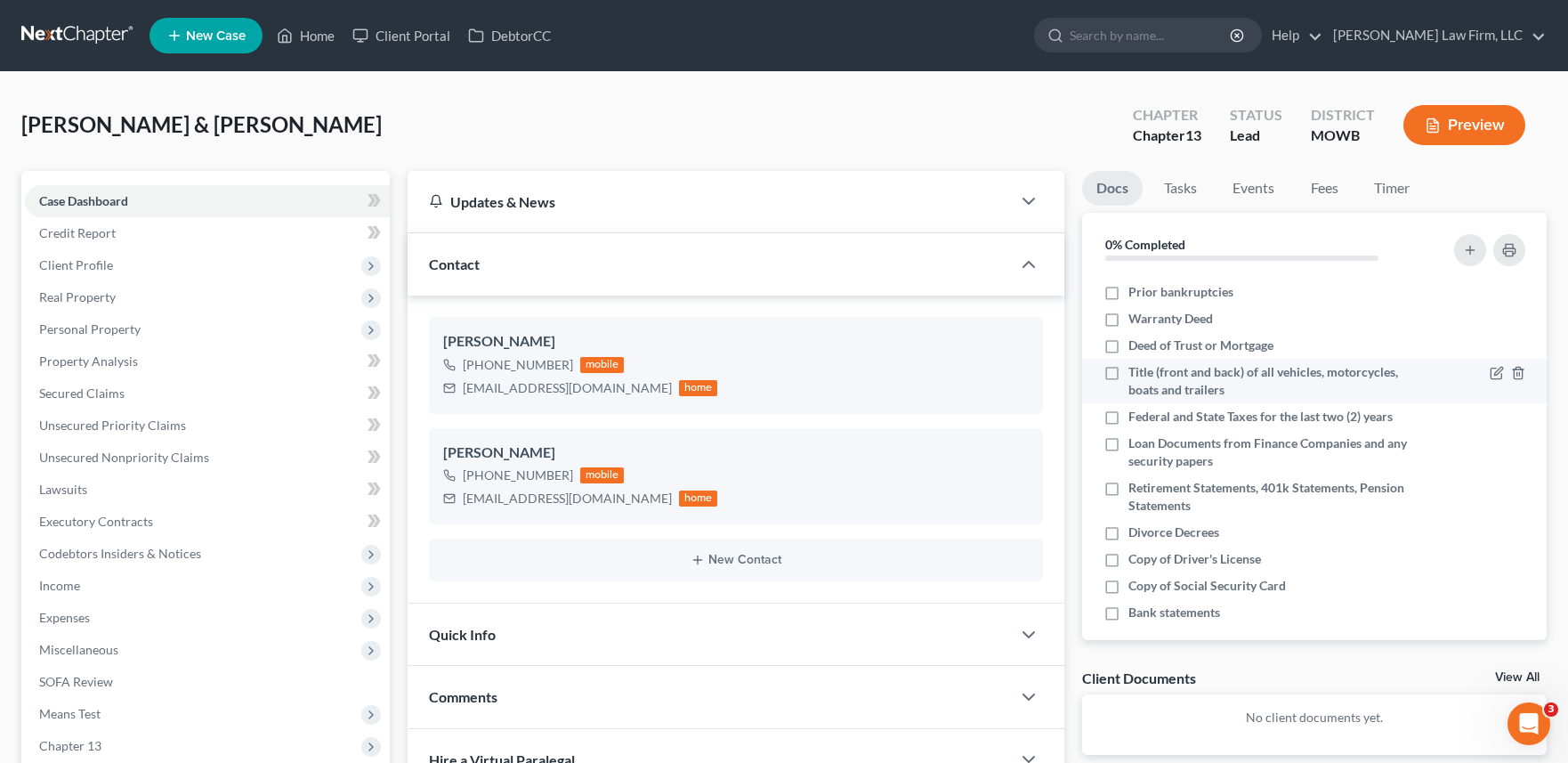
scroll to position [118, 0]
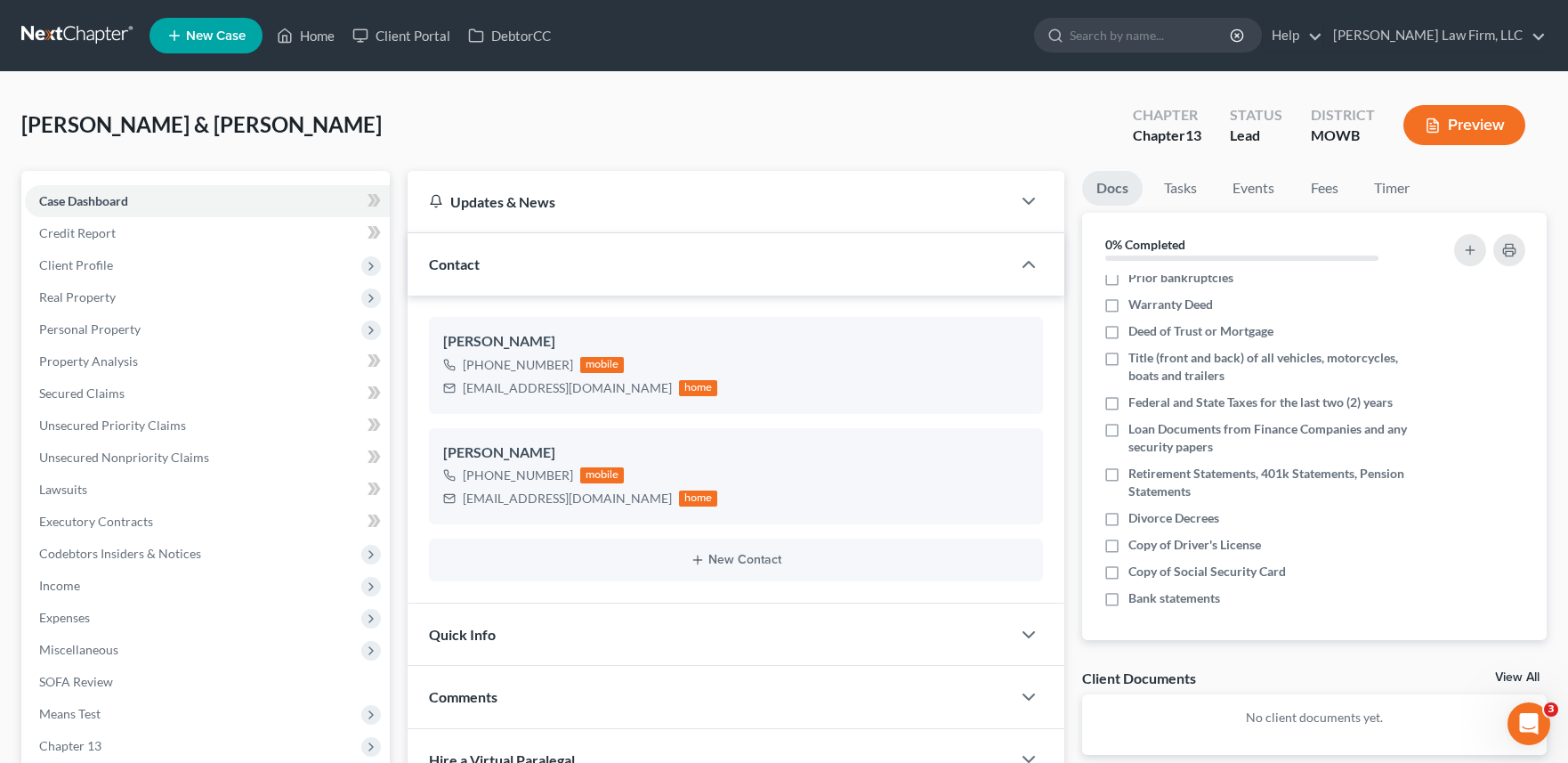
click at [391, 717] on div "Case Dashboard Payments Invoices Payments Payments Credit Report Client Profile" at bounding box center [206, 574] width 386 height 808
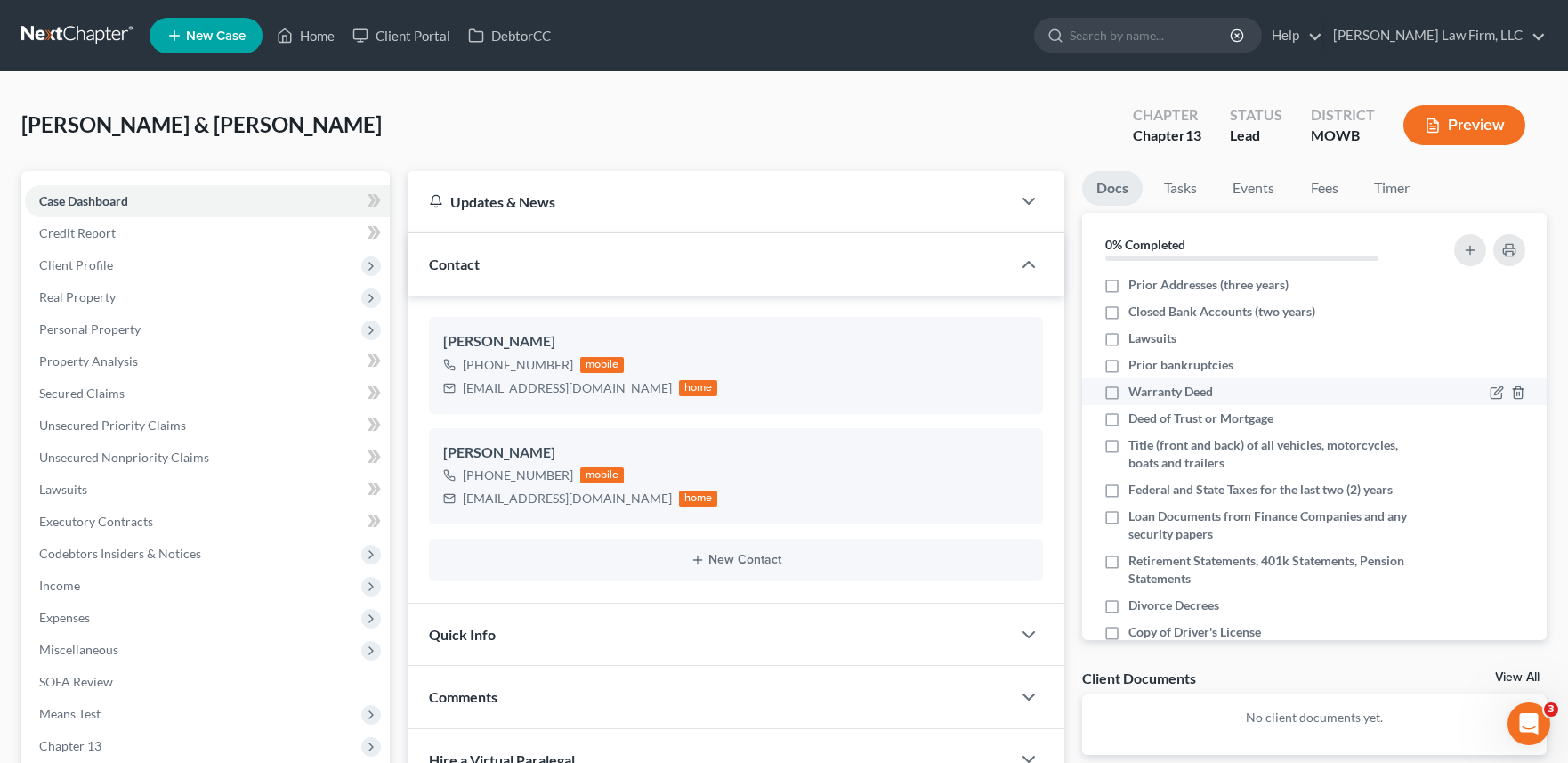
scroll to position [28, 0]
click at [1026, 269] on icon "button" at bounding box center [1029, 264] width 21 height 21
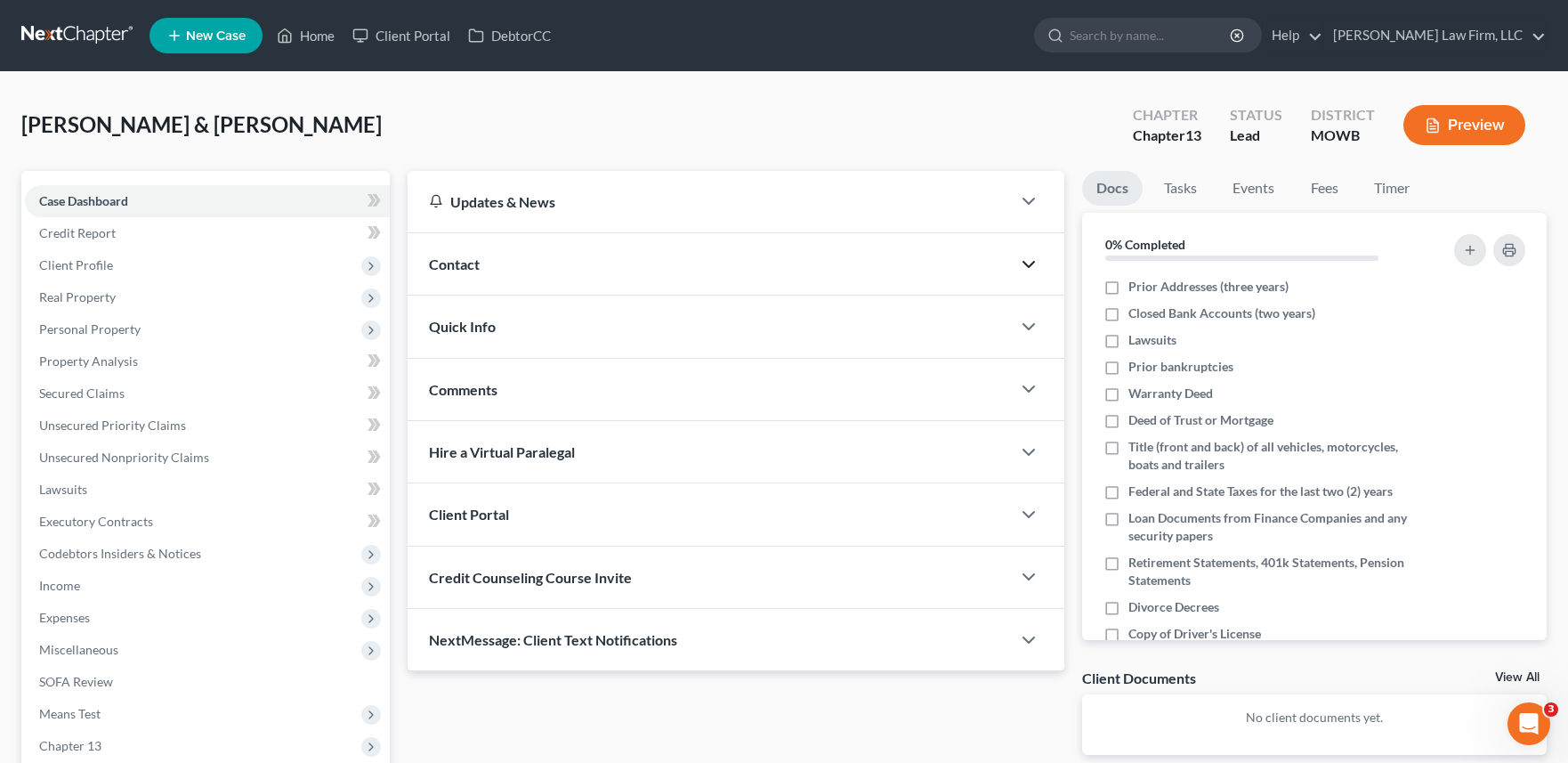
click at [994, 739] on div "Updates & News × Missouri Western District Notes Take a look at NextChapter's D…" at bounding box center [736, 477] width 675 height 612
click at [760, 724] on div "Updates & News × Missouri Western District Notes Take a look at NextChapter's D…" at bounding box center [736, 477] width 675 height 612
click at [71, 31] on link at bounding box center [78, 35] width 114 height 32
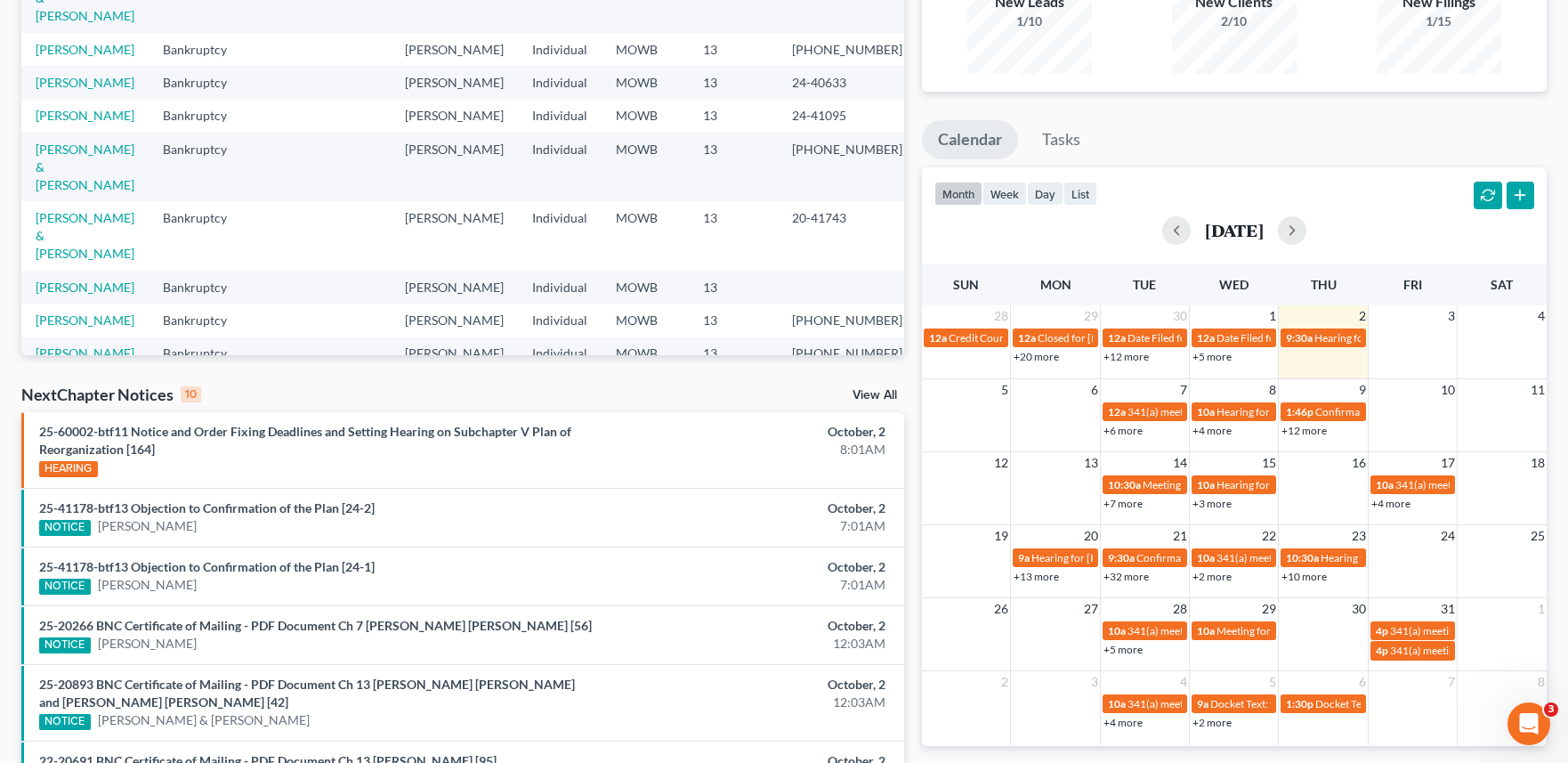
scroll to position [175, 0]
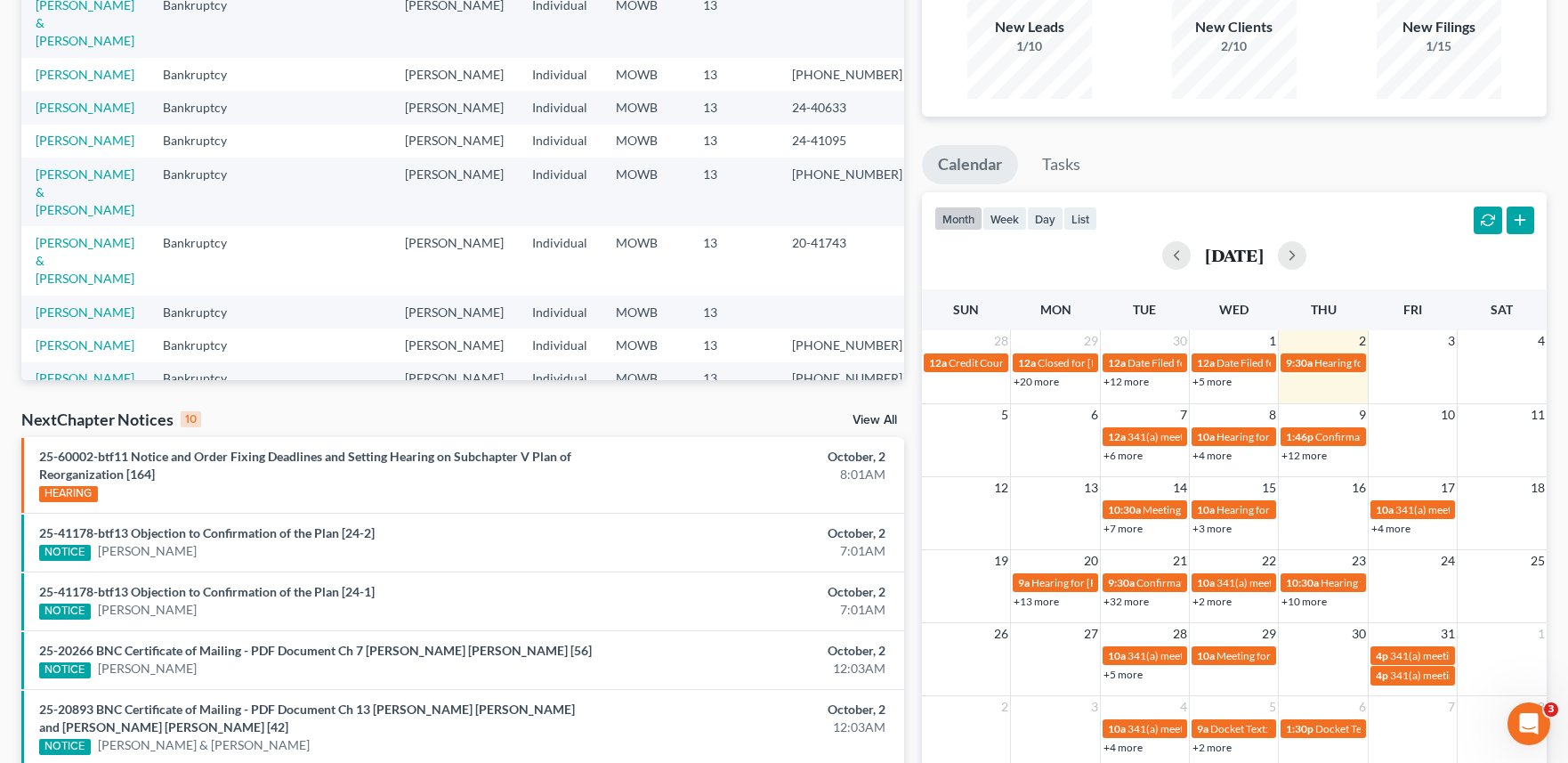
click at [888, 419] on link "View All" at bounding box center [875, 420] width 45 height 13
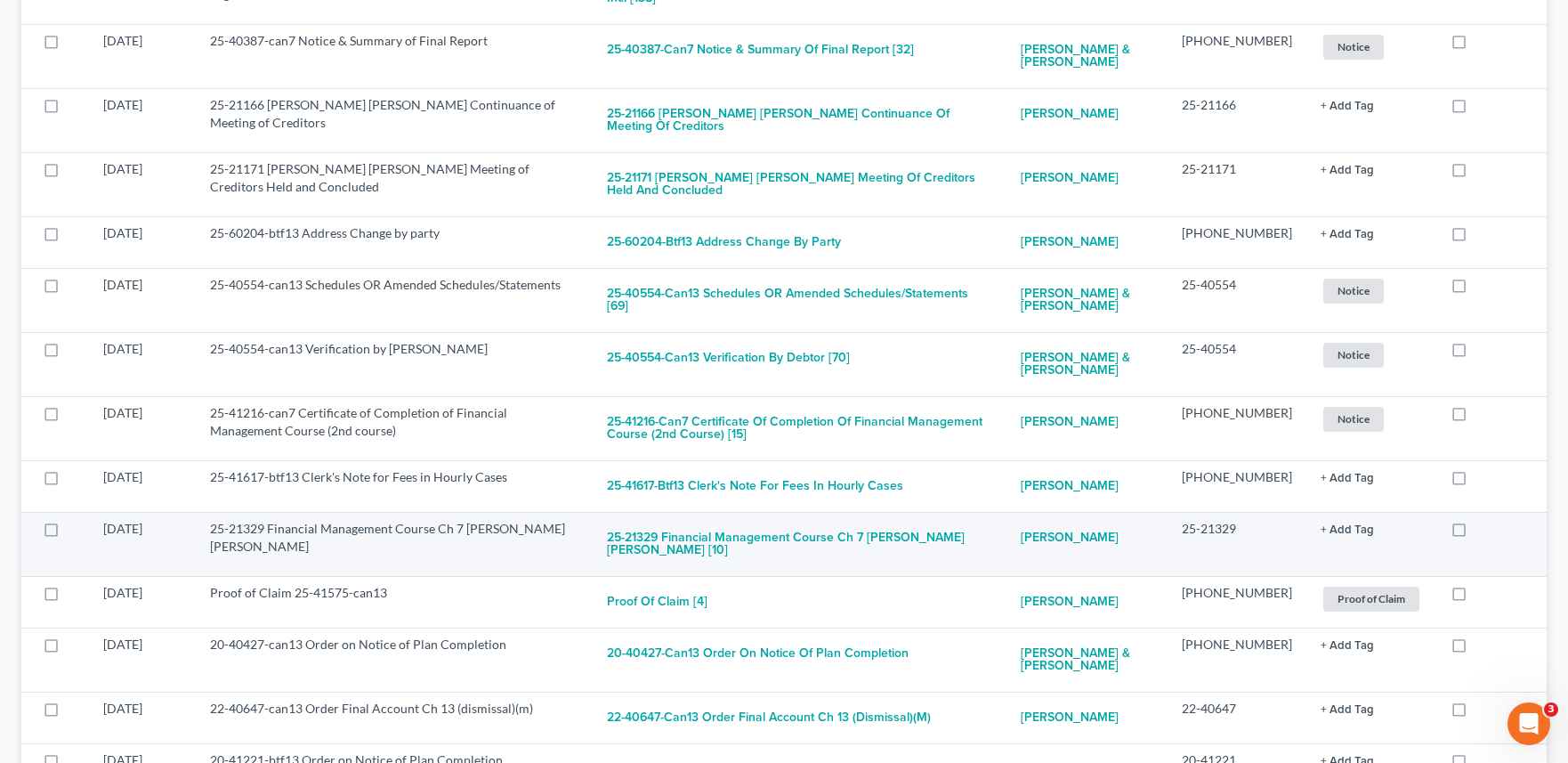
scroll to position [3203, 0]
click at [1090, 518] on link "[PERSON_NAME]" at bounding box center [1069, 536] width 97 height 36
select select "4"
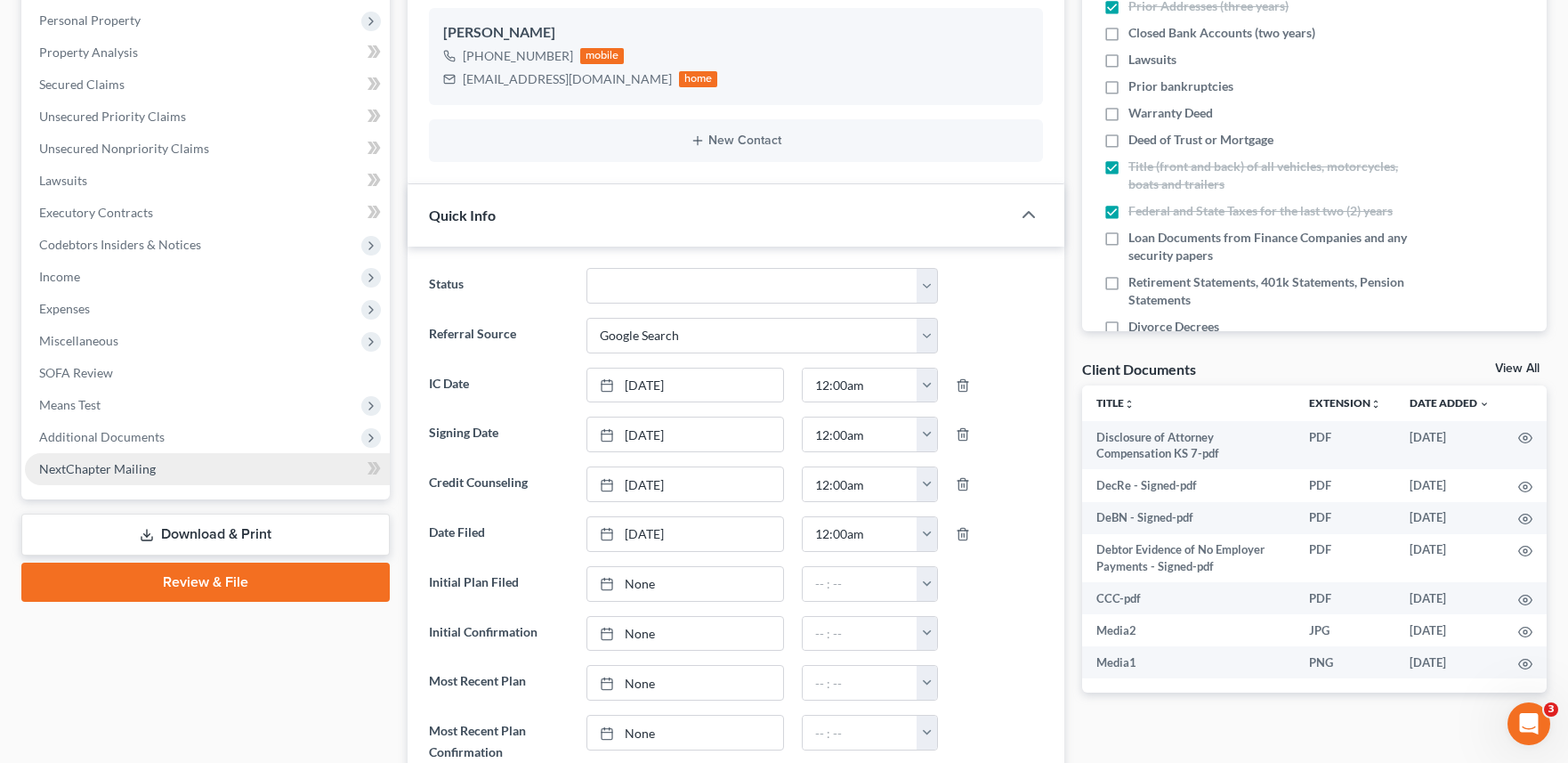
scroll to position [206, 0]
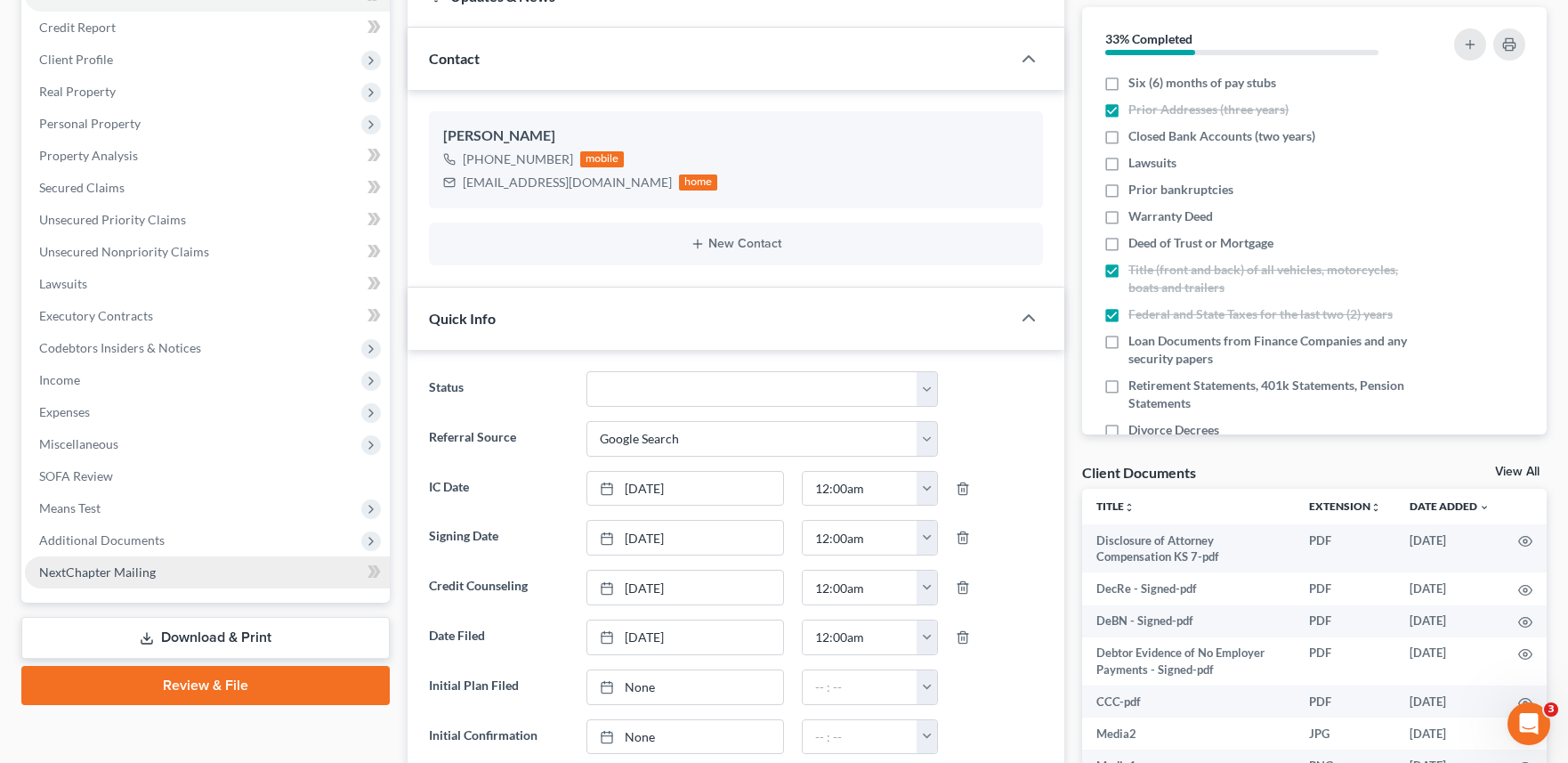
click at [288, 568] on link "NextChapter Mailing" at bounding box center [208, 572] width 364 height 32
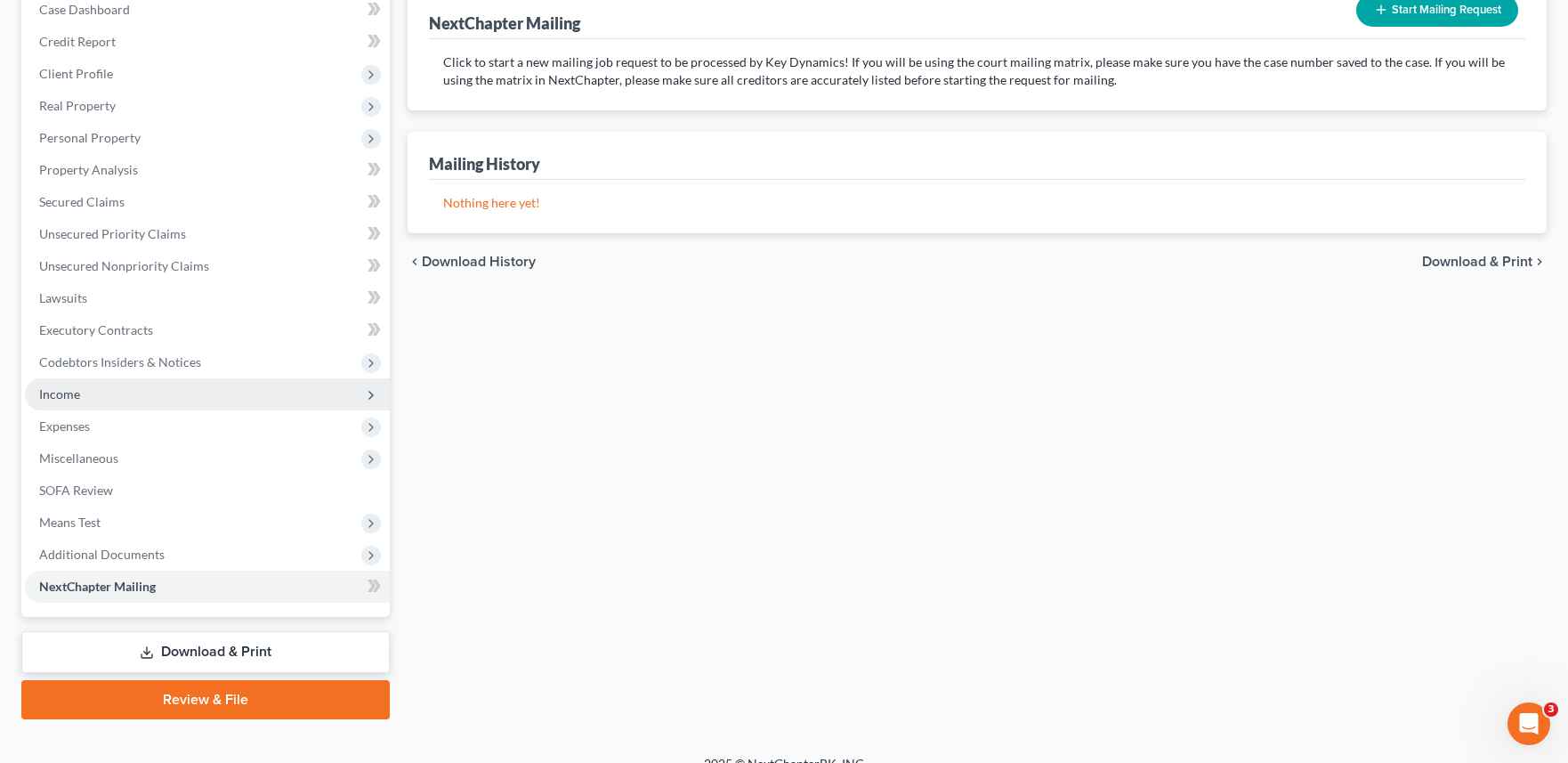
scroll to position [215, 0]
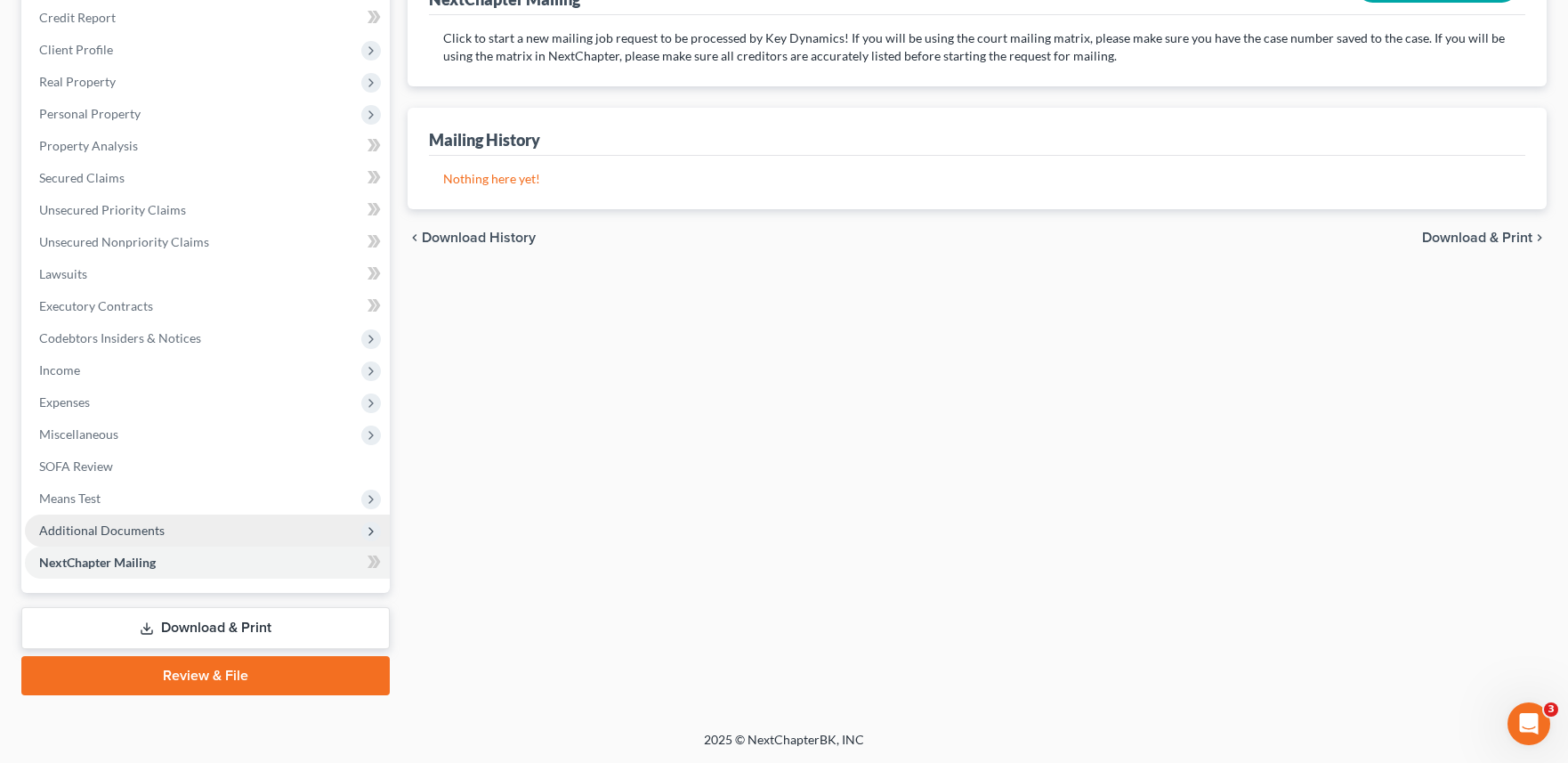
click at [266, 527] on span "Additional Documents" at bounding box center [208, 530] width 364 height 32
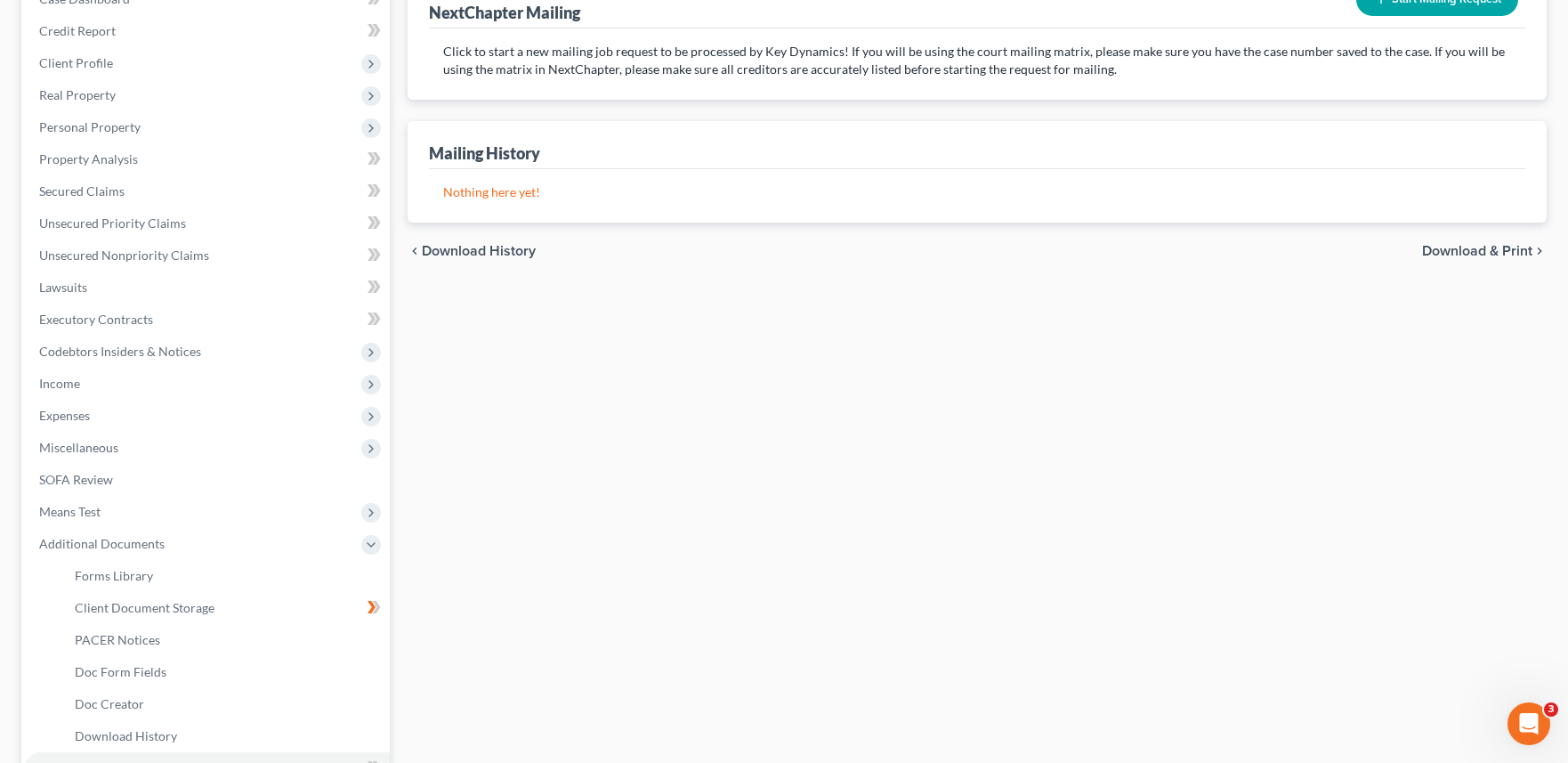
scroll to position [0, 0]
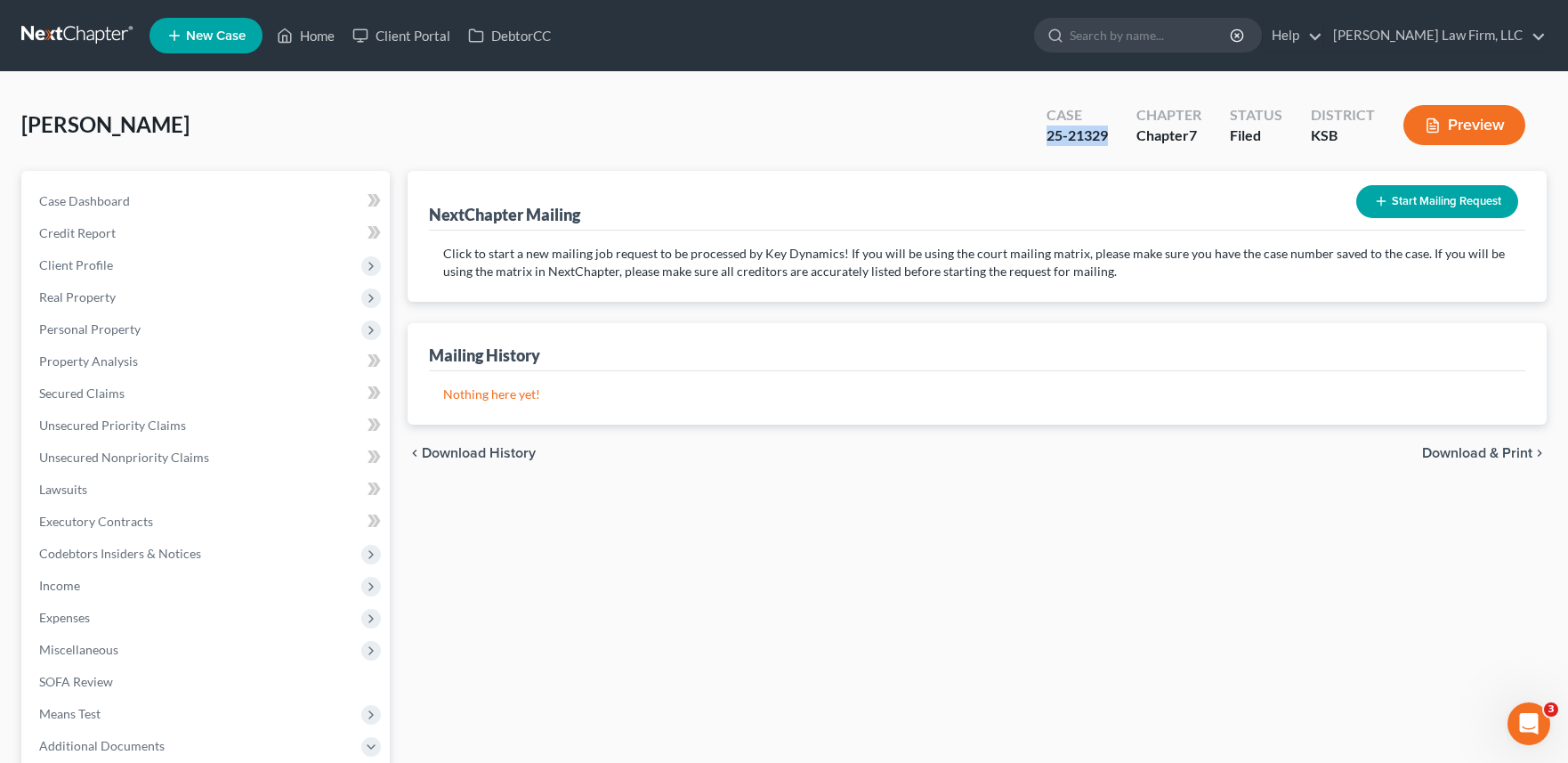
drag, startPoint x: 1043, startPoint y: 135, endPoint x: 1119, endPoint y: 128, distance: 76.3
click at [1119, 128] on div "Case 25-21329" at bounding box center [1077, 127] width 90 height 53
copy div "25-21329"
